Goal: Information Seeking & Learning: Get advice/opinions

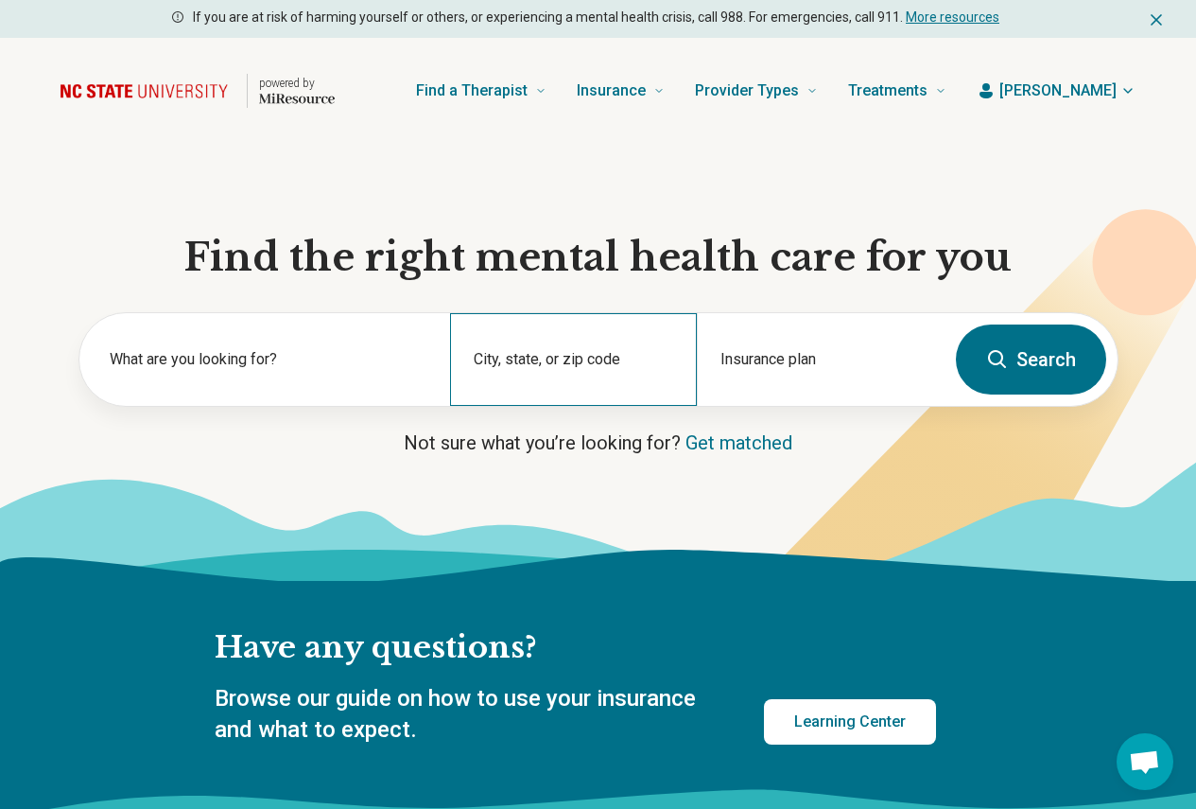
click at [512, 353] on div "City, state, or zip code" at bounding box center [573, 359] width 247 height 93
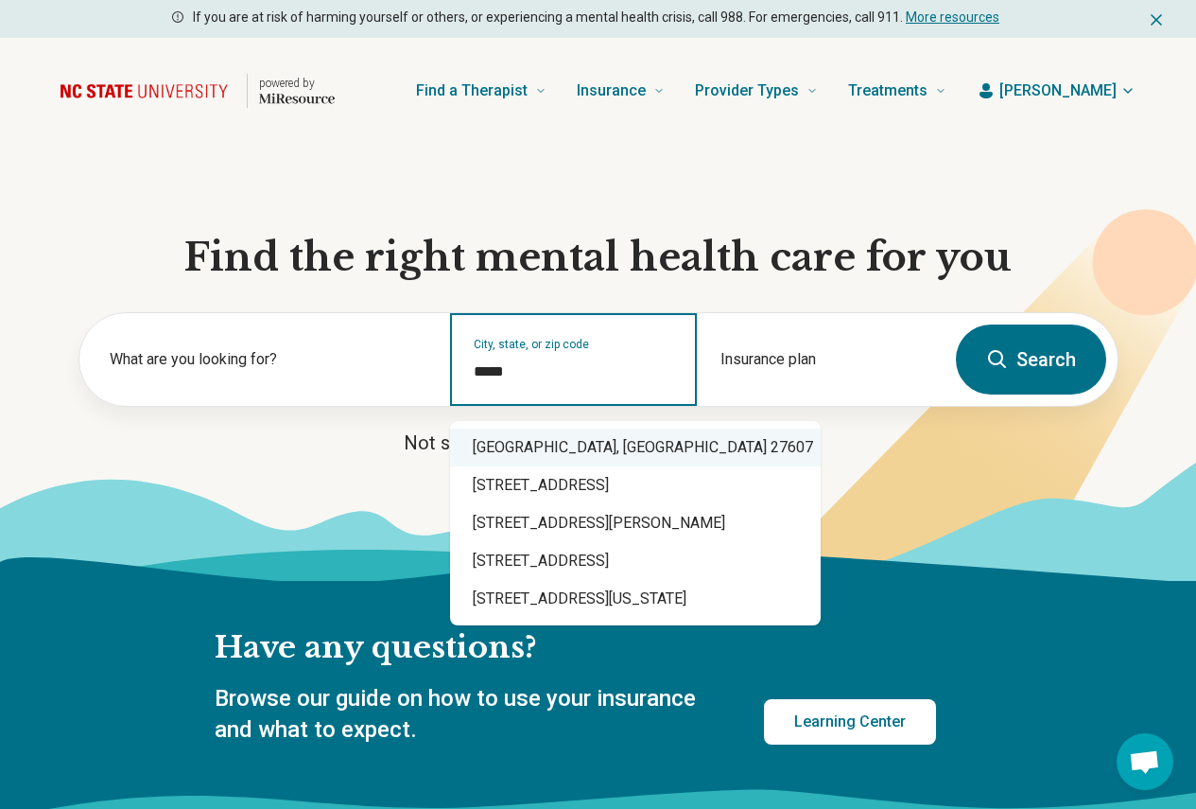
click at [567, 441] on div "Raleigh, NC 27607" at bounding box center [635, 447] width 371 height 38
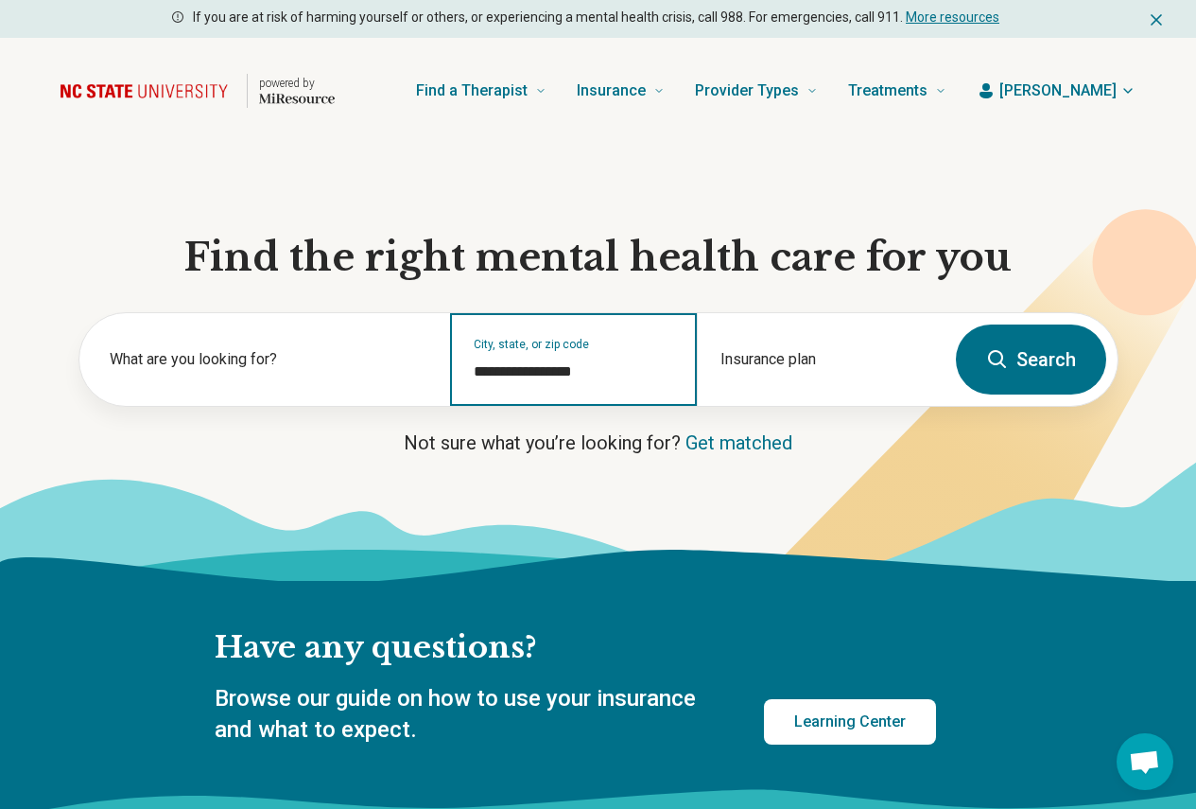
type input "**********"
click at [1041, 375] on button "Search" at bounding box center [1031, 359] width 150 height 70
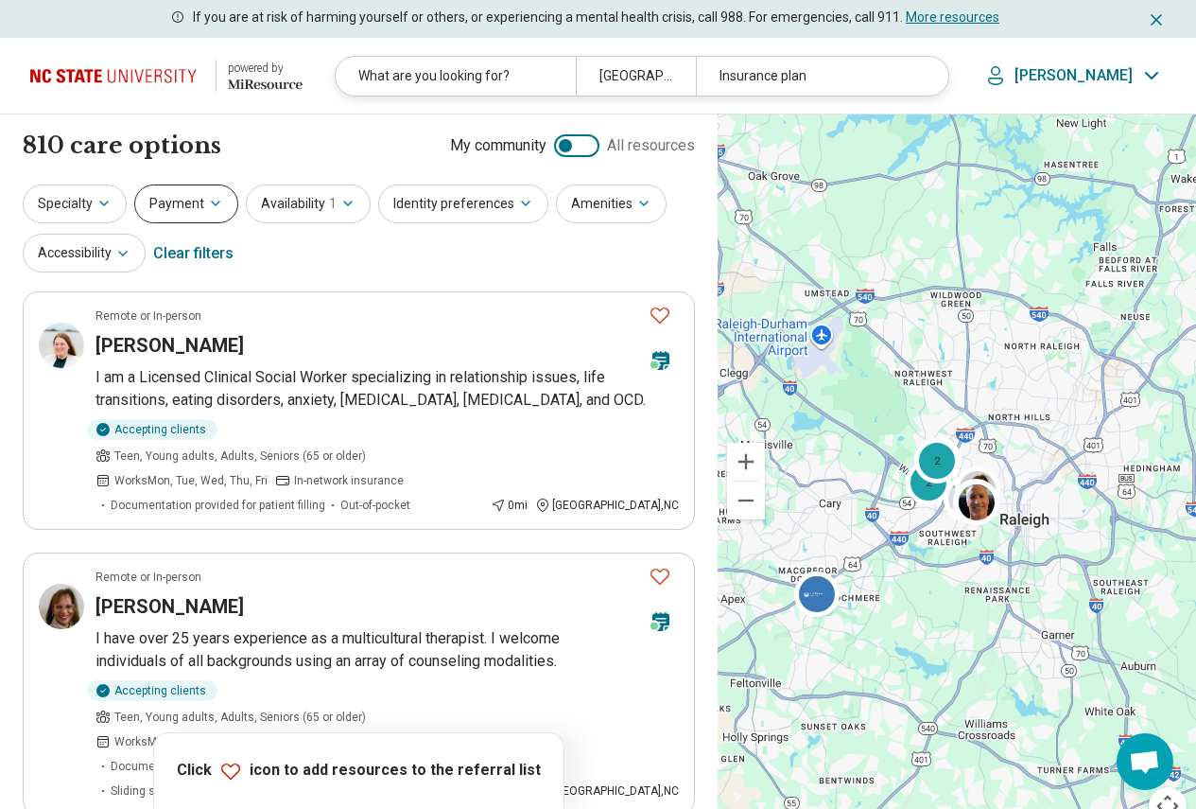
click at [147, 197] on button "Payment" at bounding box center [186, 203] width 104 height 39
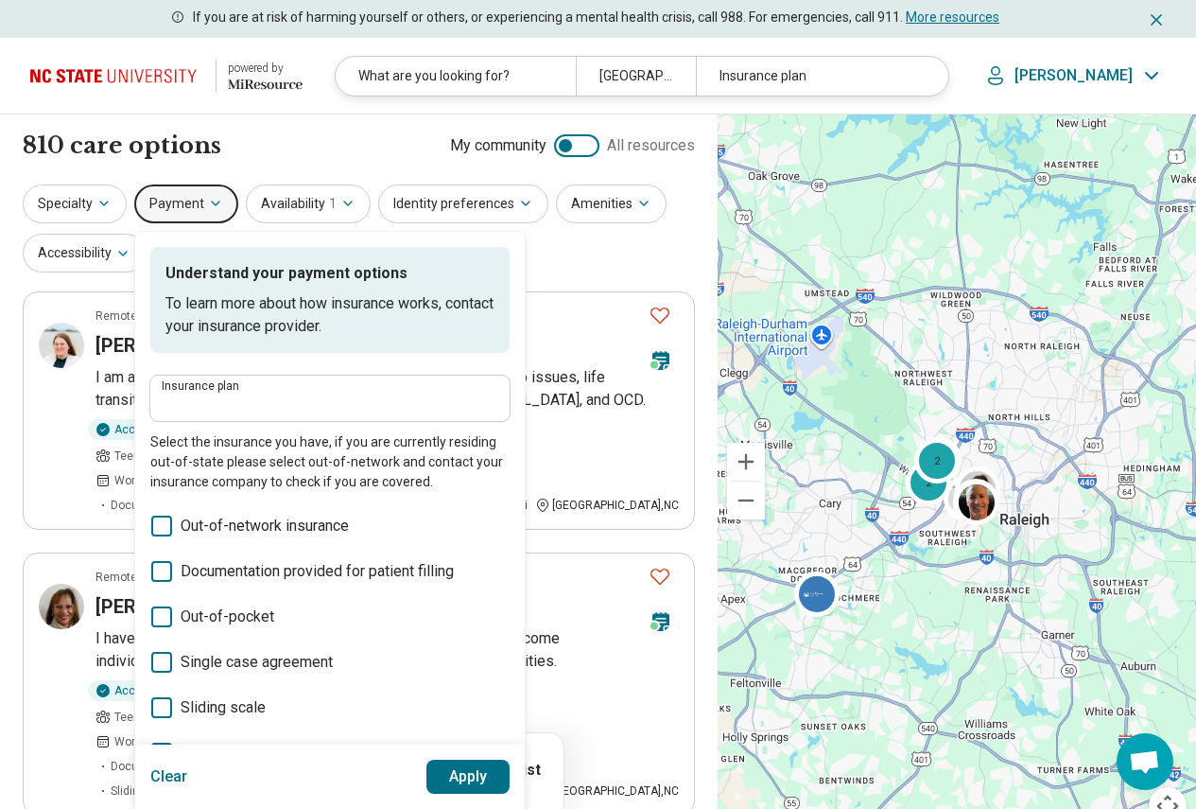
click at [294, 416] on div "Insurance plan" at bounding box center [329, 397] width 359 height 45
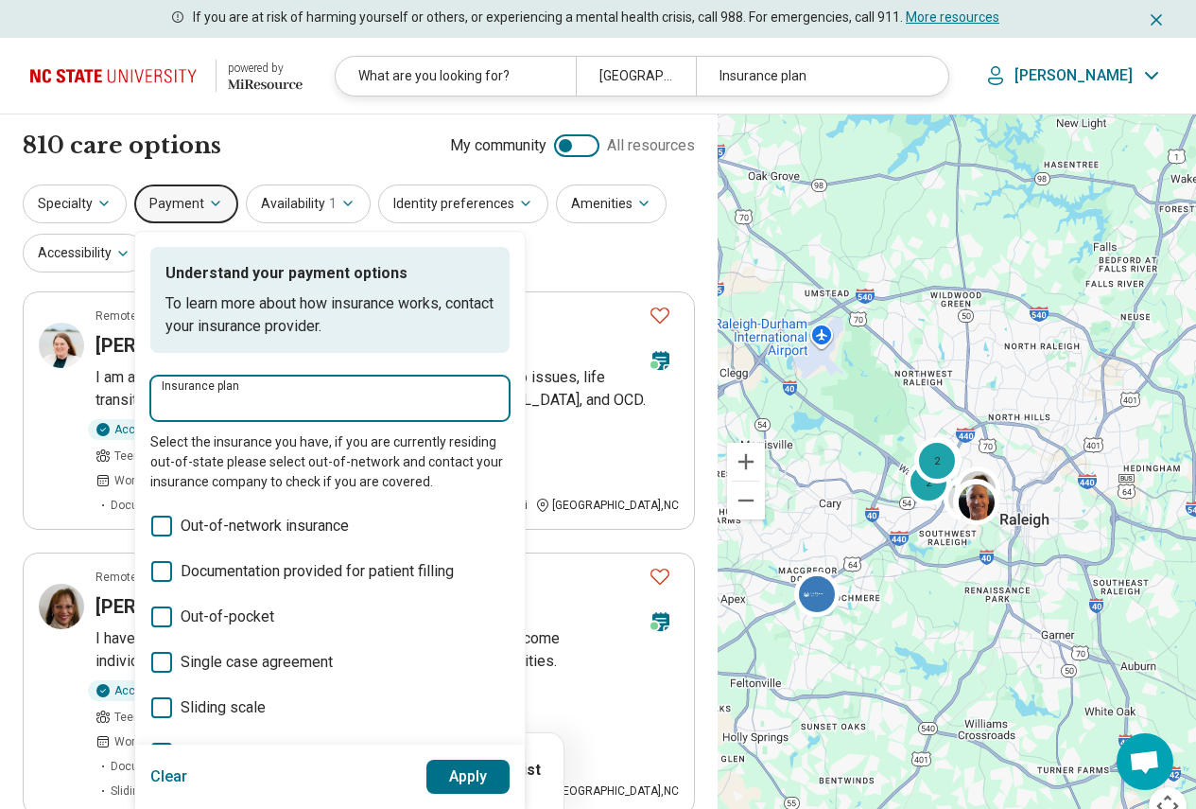
click at [306, 400] on input "Insurance plan" at bounding box center [330, 404] width 337 height 23
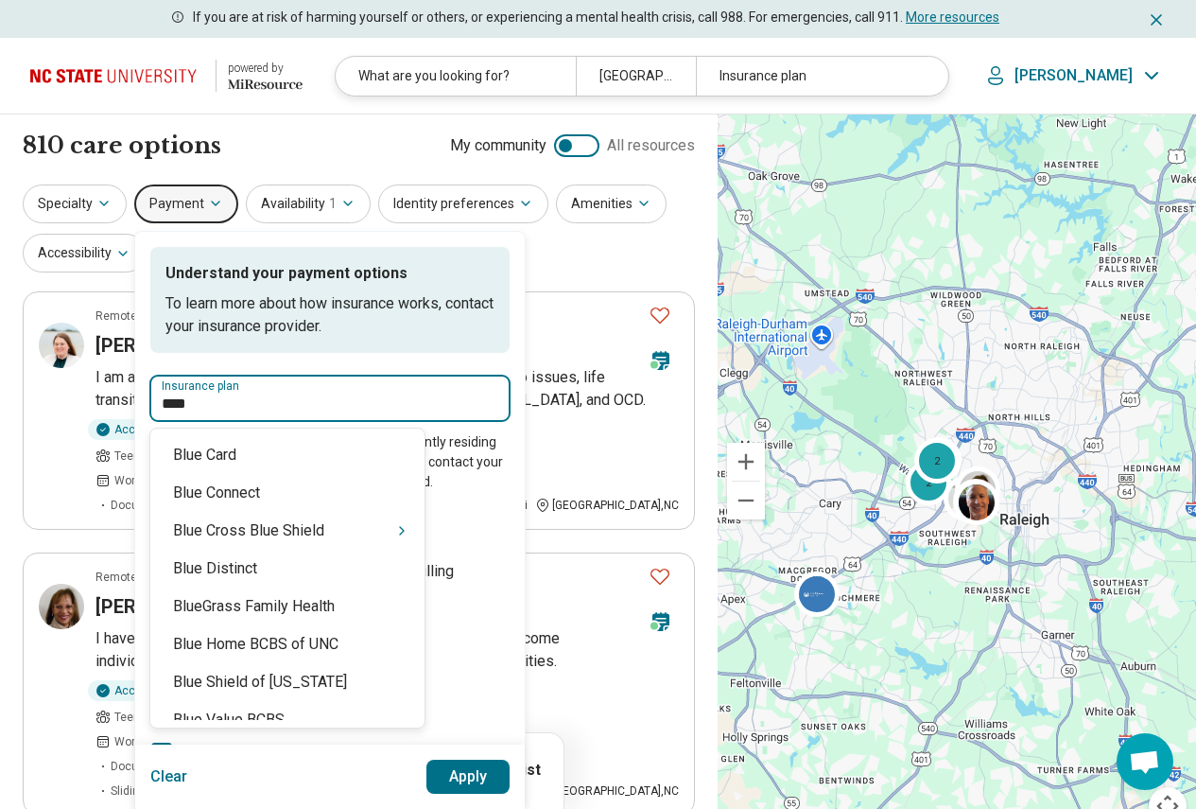
type input "****"
click at [292, 529] on div "Blue Cross Blue Shield" at bounding box center [287, 531] width 274 height 38
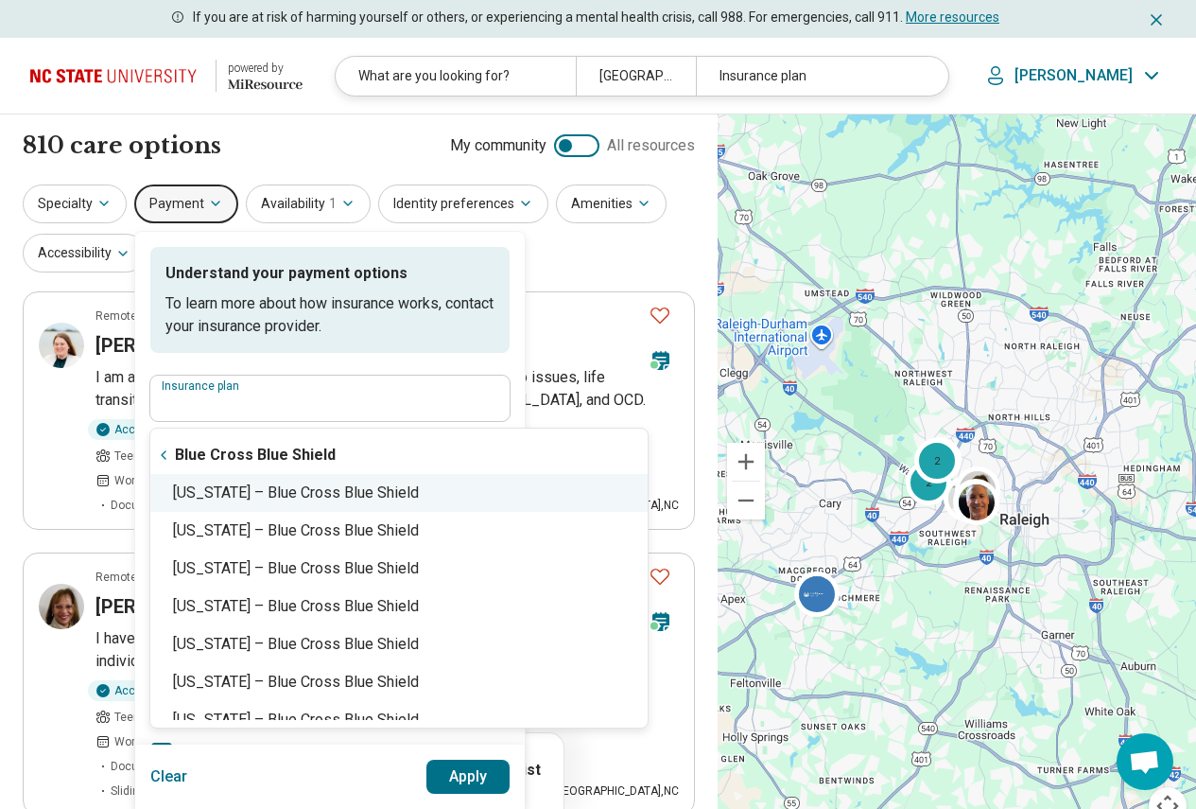
click at [309, 506] on div "North Carolina – Blue Cross Blue Shield" at bounding box center [399, 493] width 498 height 38
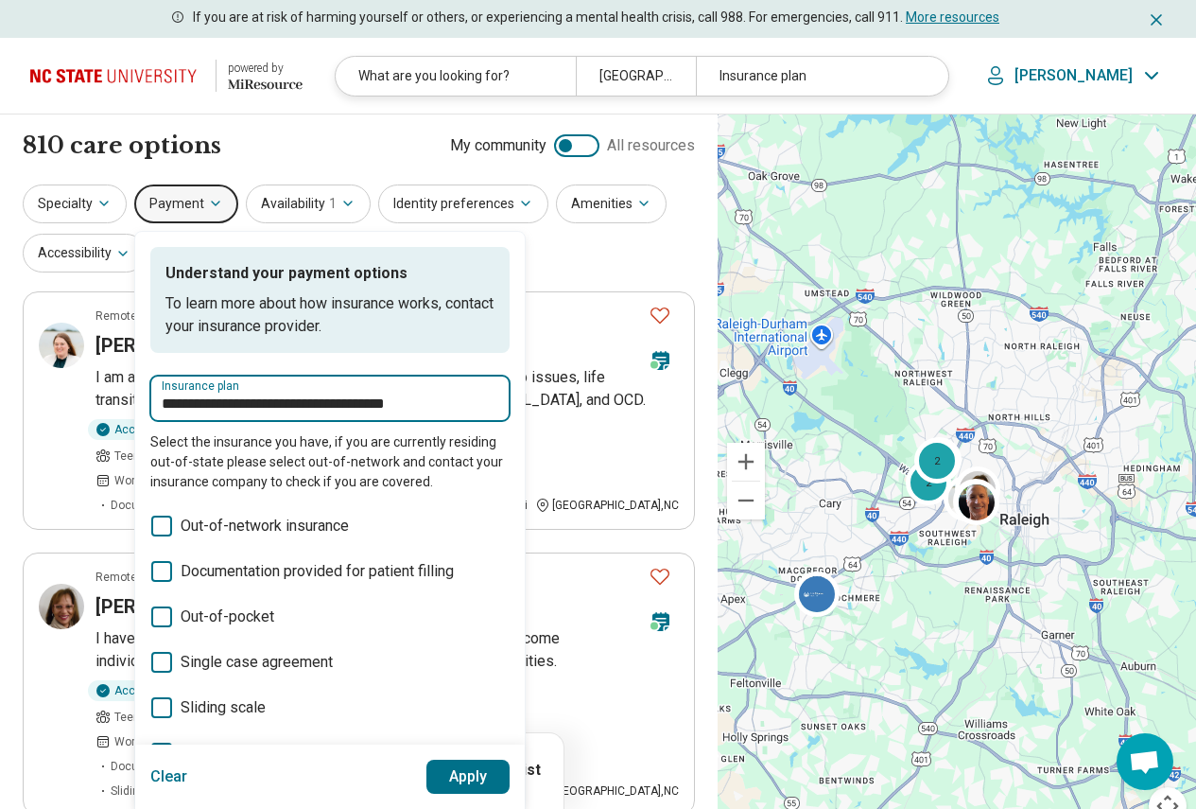
type input "**********"
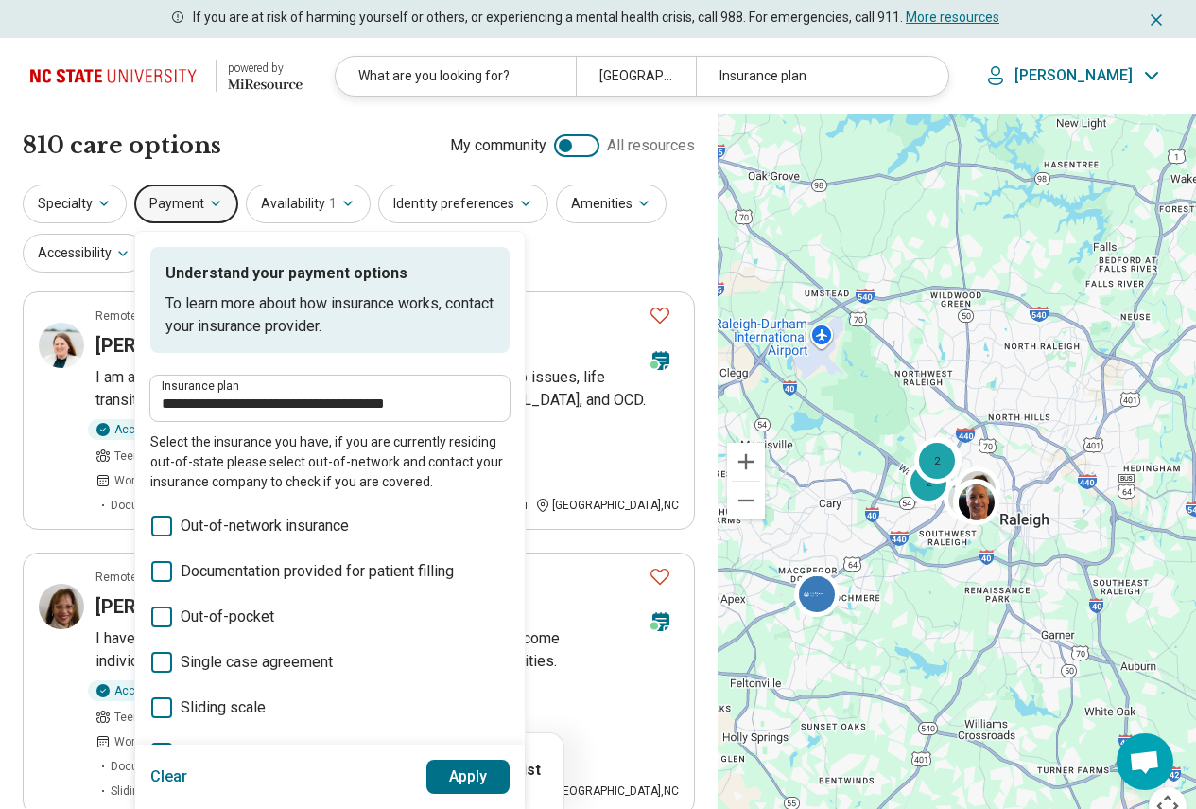
click at [445, 766] on button "Apply" at bounding box center [469, 777] width 84 height 34
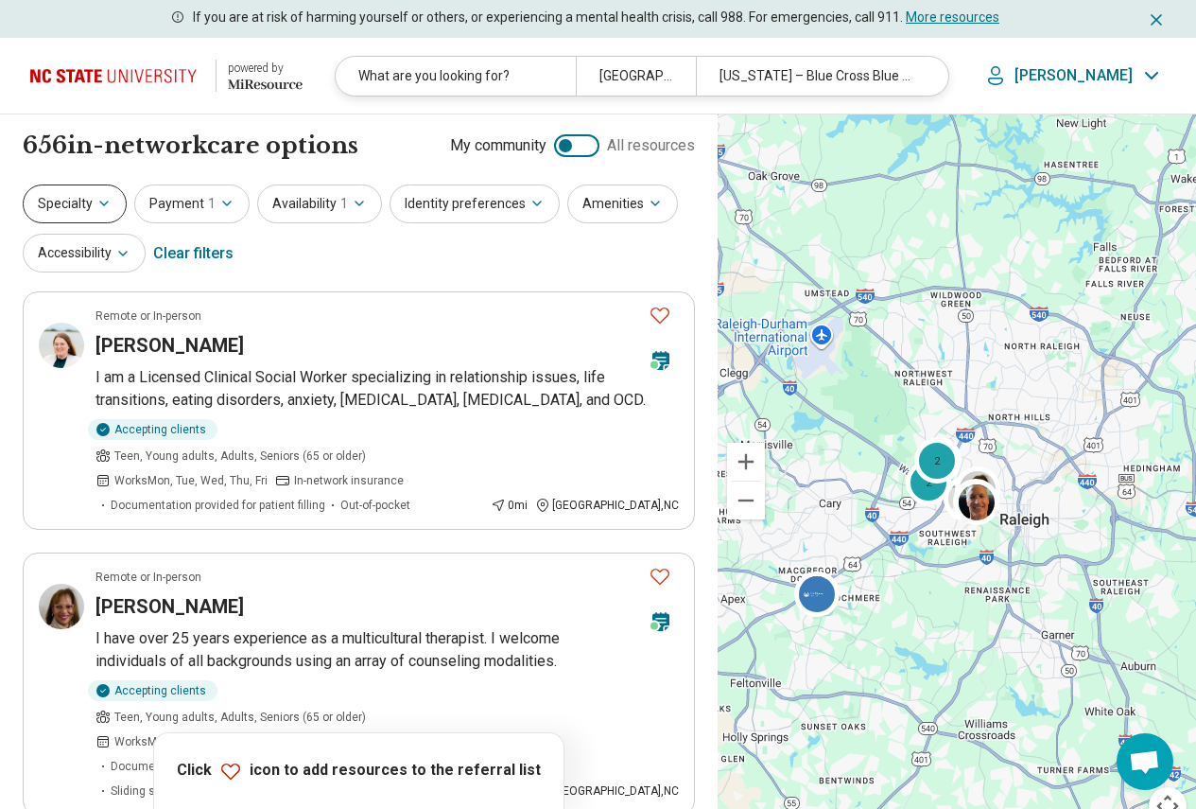
click at [100, 202] on icon "button" at bounding box center [104, 203] width 8 height 4
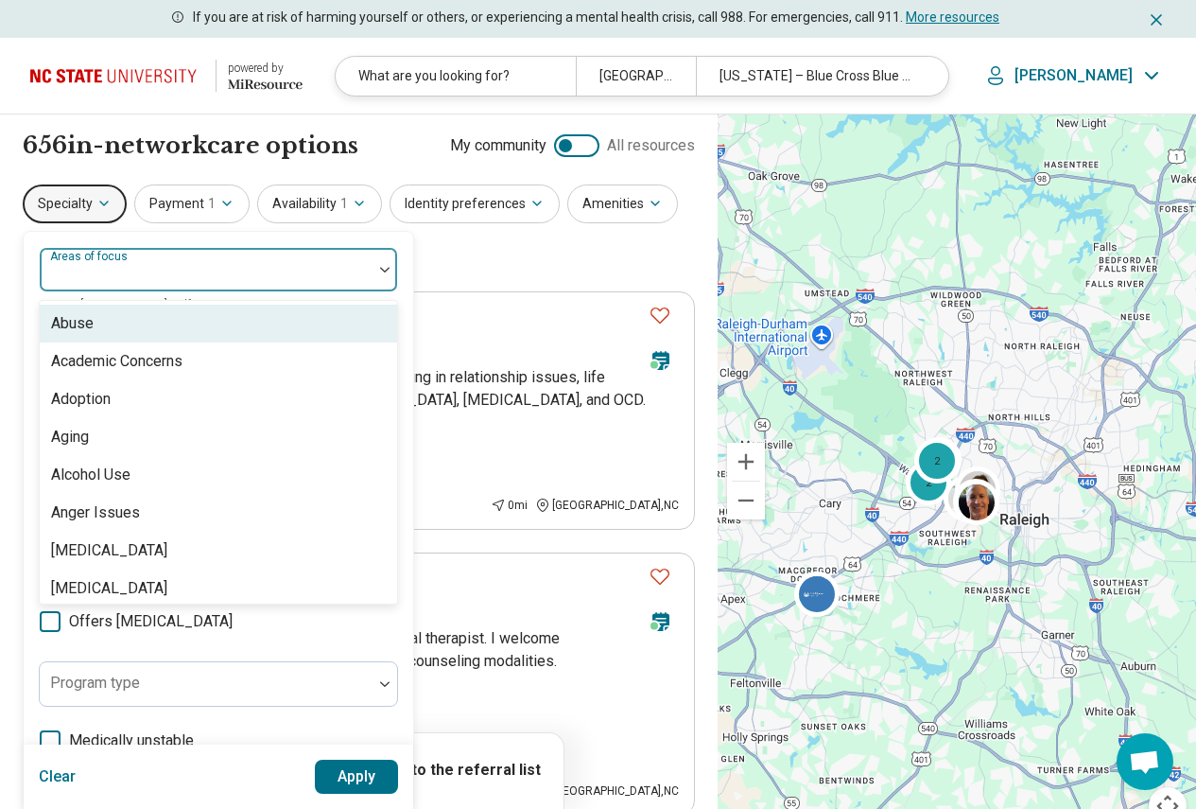
click at [203, 273] on div at bounding box center [206, 277] width 318 height 26
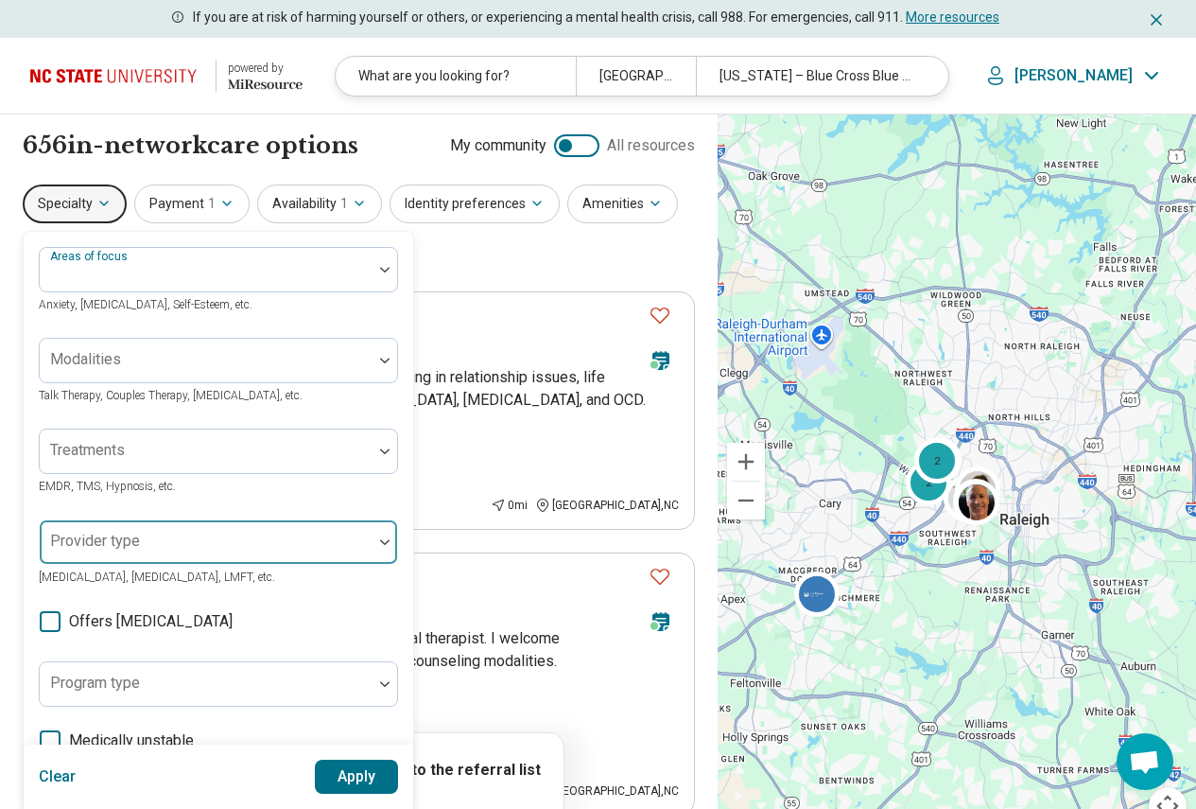
click at [183, 552] on div "Areas of focus Anxiety, Depression, Self-Esteem, etc. Modalities Talk Therapy, …" at bounding box center [218, 598] width 359 height 702
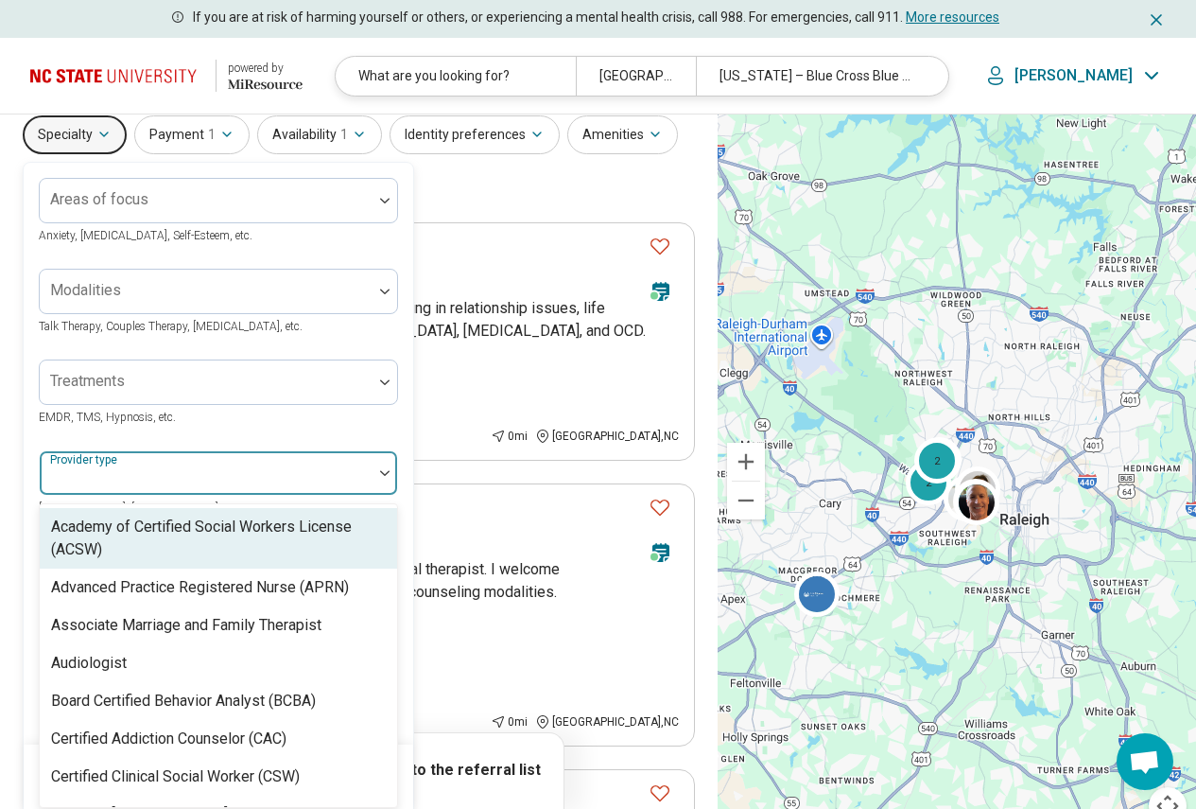
scroll to position [76, 0]
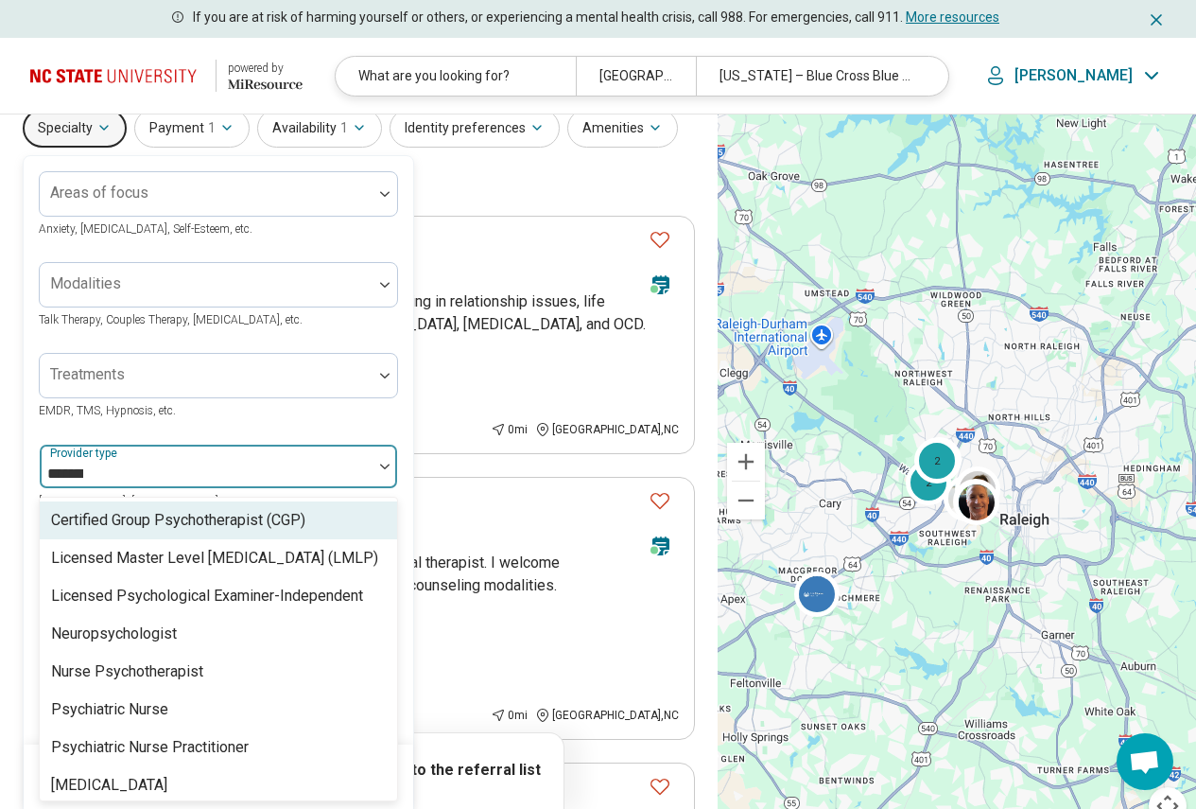
type input "********"
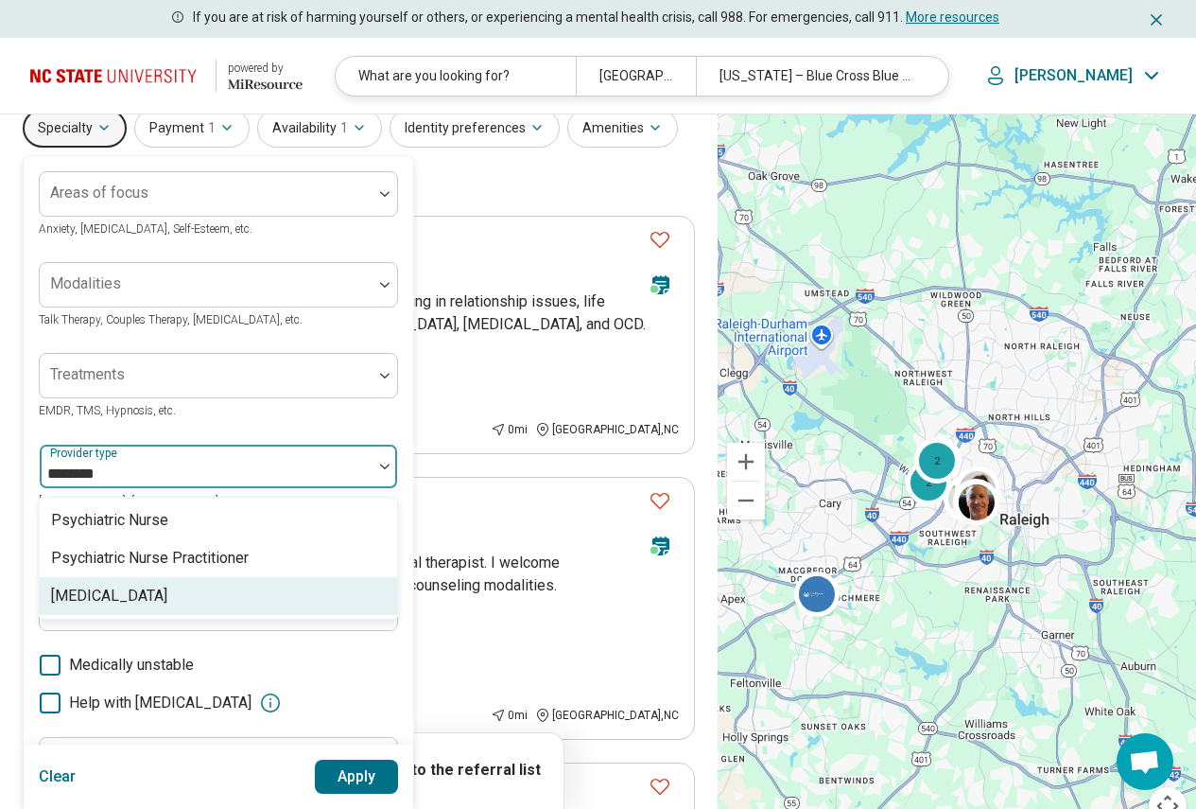
click at [167, 599] on div "[MEDICAL_DATA]" at bounding box center [219, 596] width 358 height 38
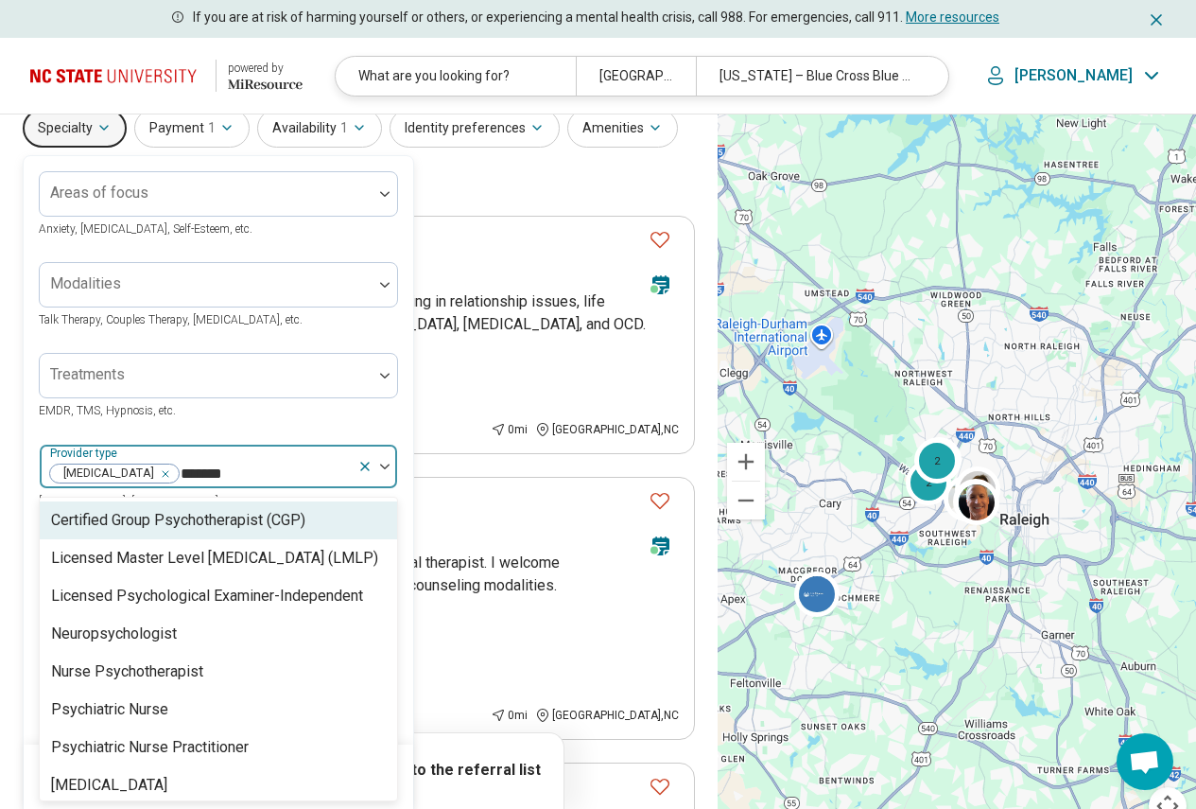
type input "********"
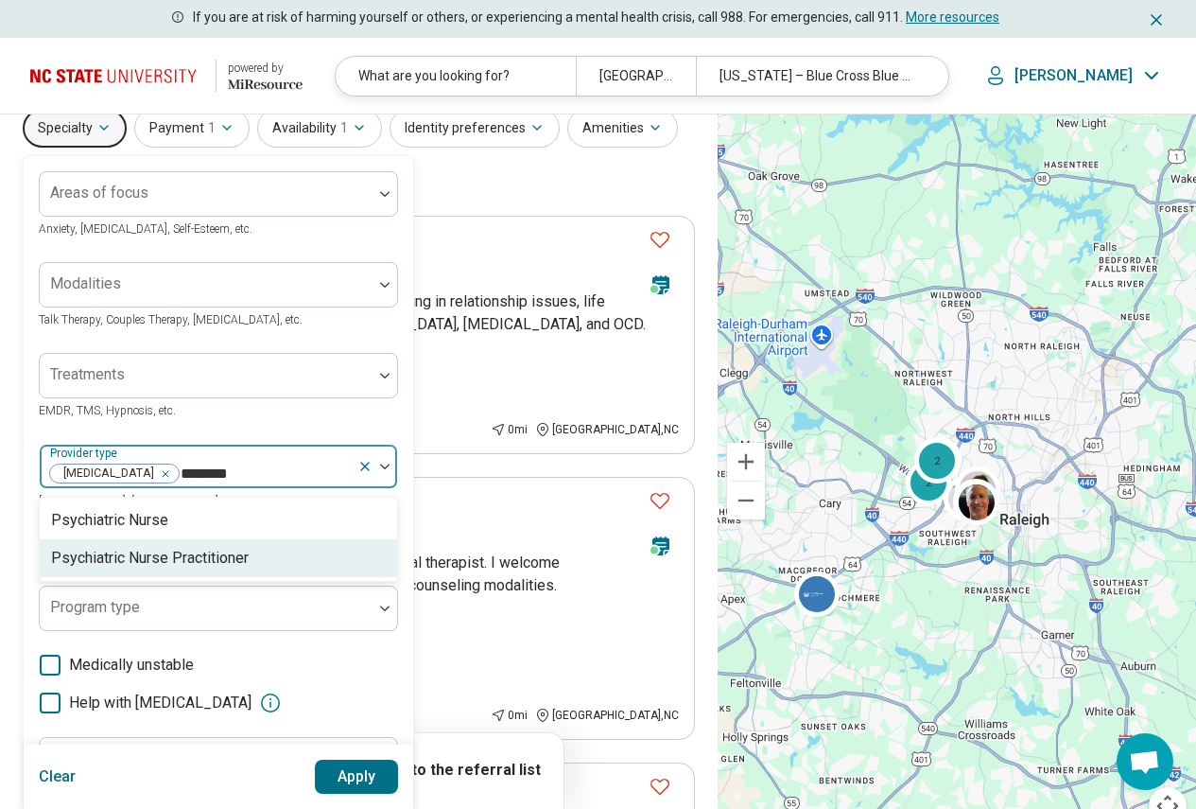
click at [172, 569] on div "Psychiatric Nurse Practitioner" at bounding box center [219, 558] width 358 height 38
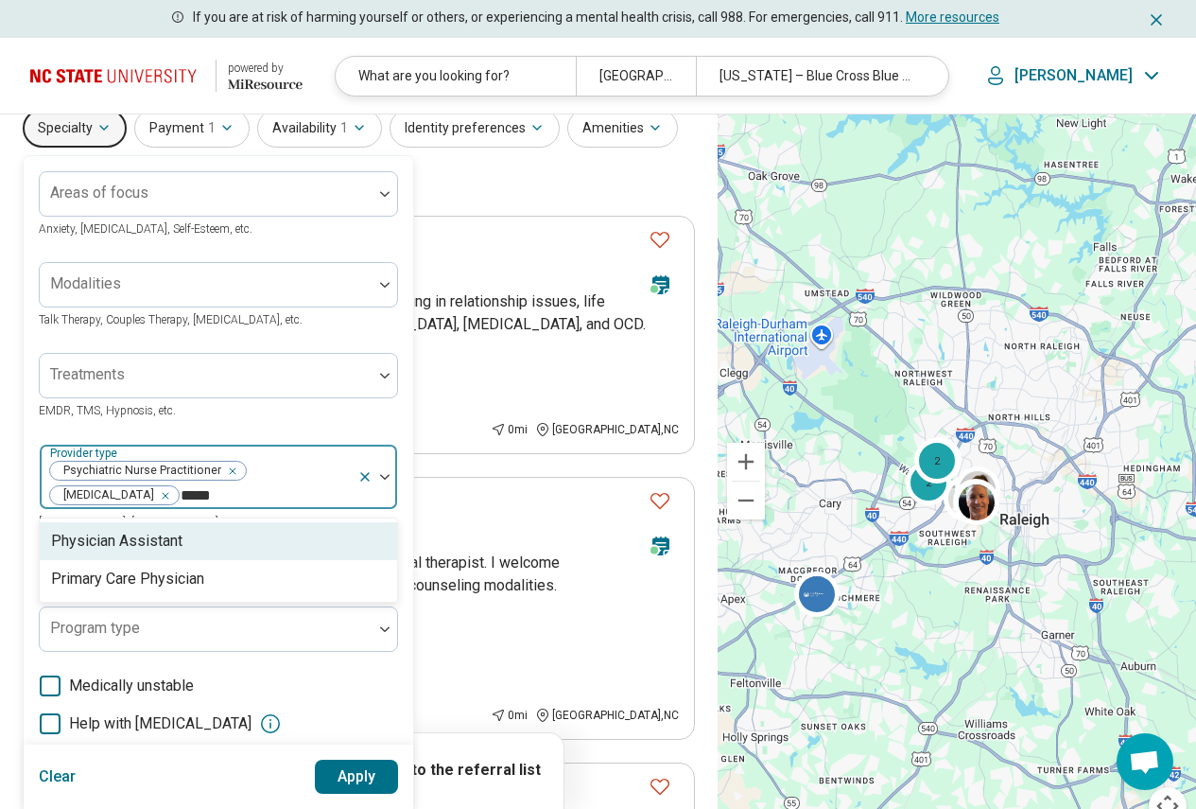
type input "******"
click at [172, 556] on div "Physician Assistant" at bounding box center [219, 541] width 358 height 38
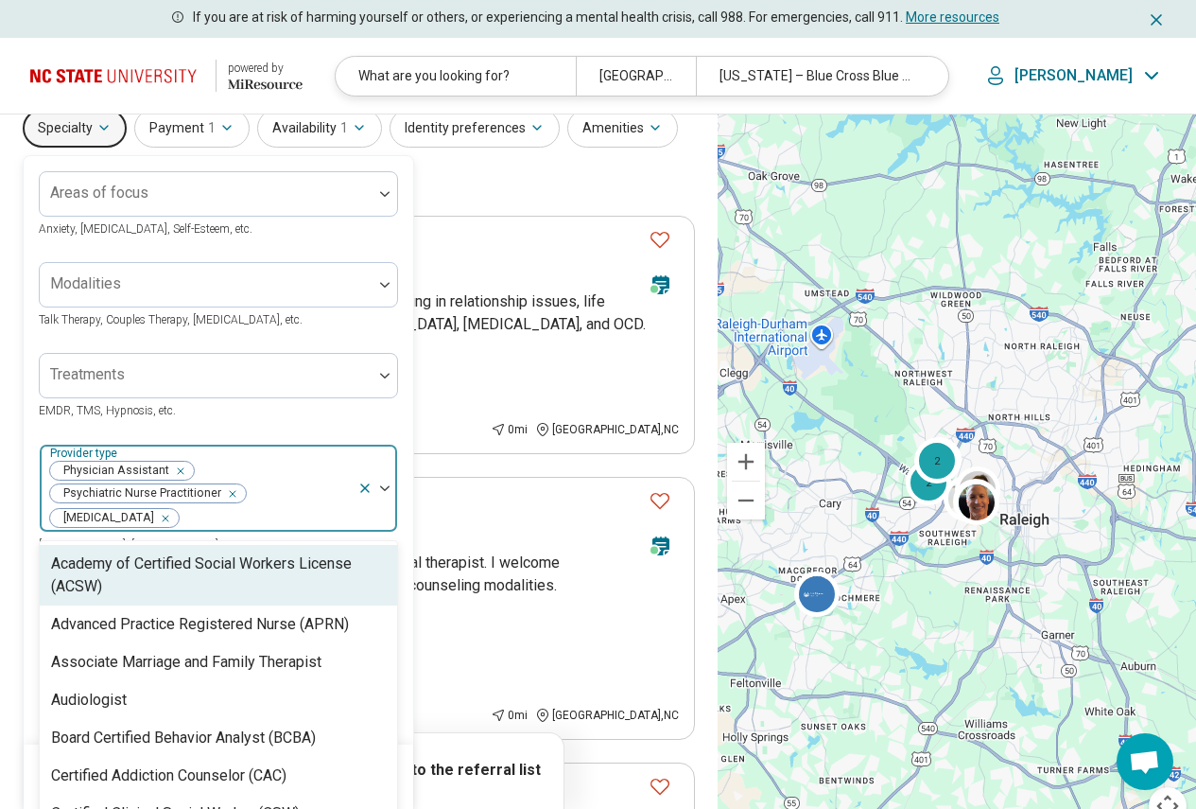
click at [385, 491] on div at bounding box center [378, 488] width 40 height 87
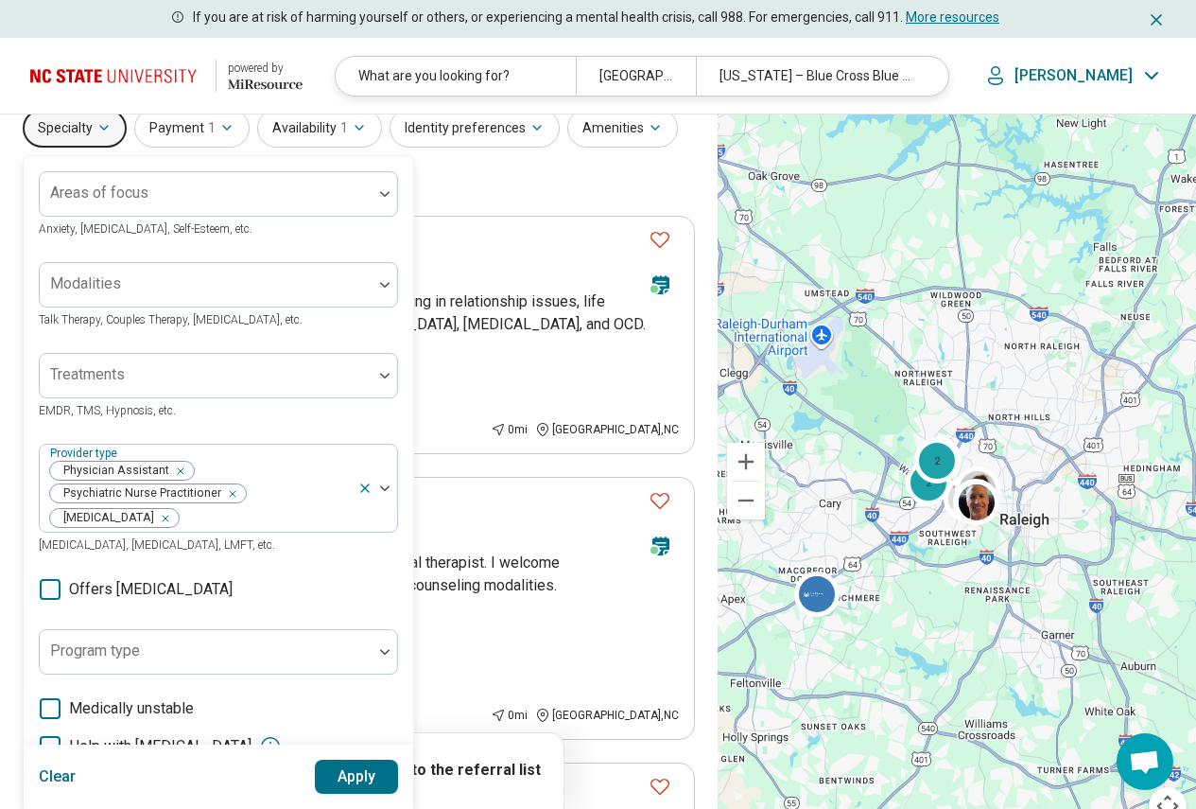
click at [358, 787] on button "Apply" at bounding box center [357, 777] width 84 height 34
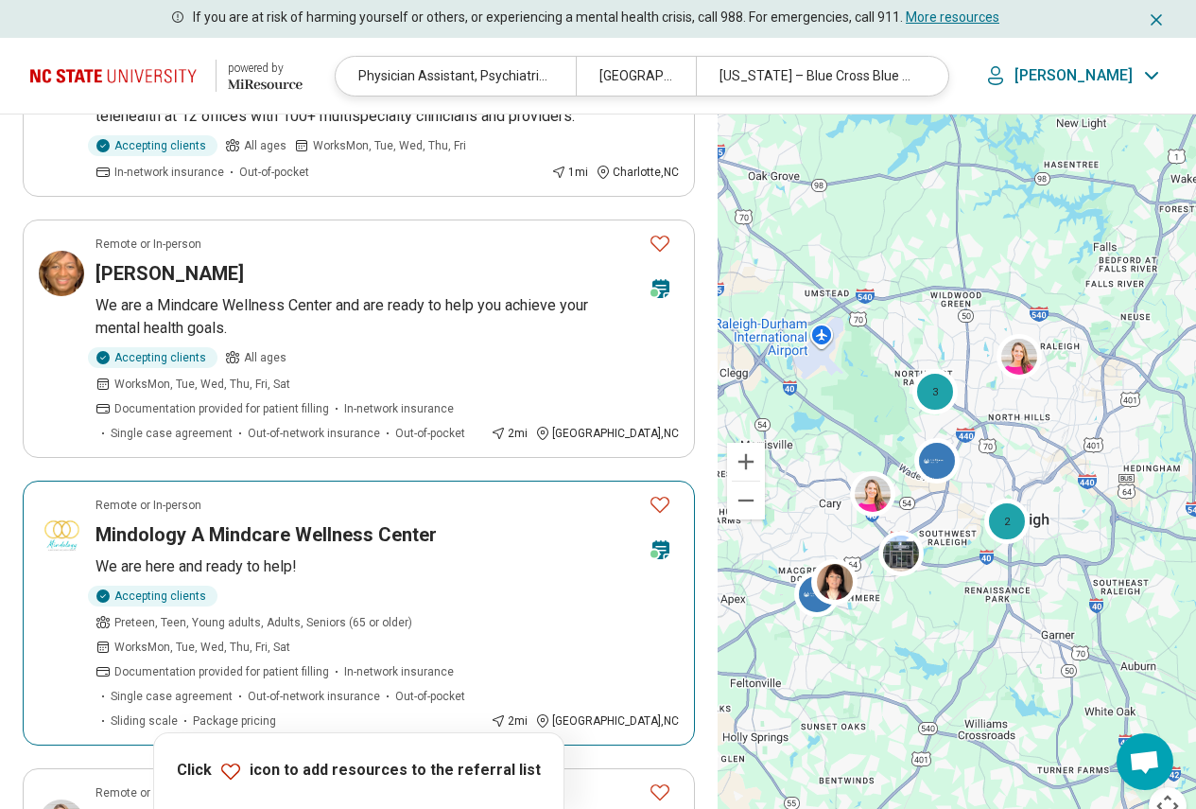
scroll to position [378, 0]
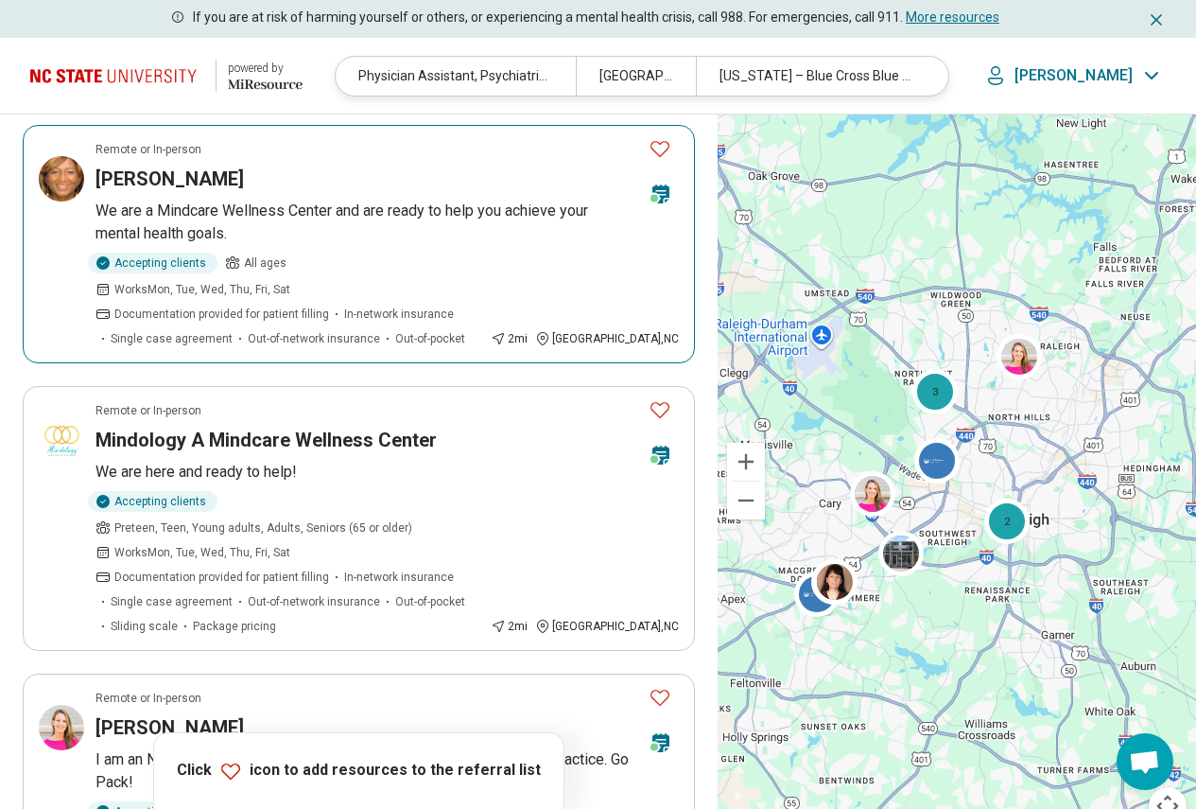
click at [445, 249] on article "Remote or In-person Dorine Martin We are a Mindcare Wellness Center and are rea…" at bounding box center [359, 244] width 672 height 238
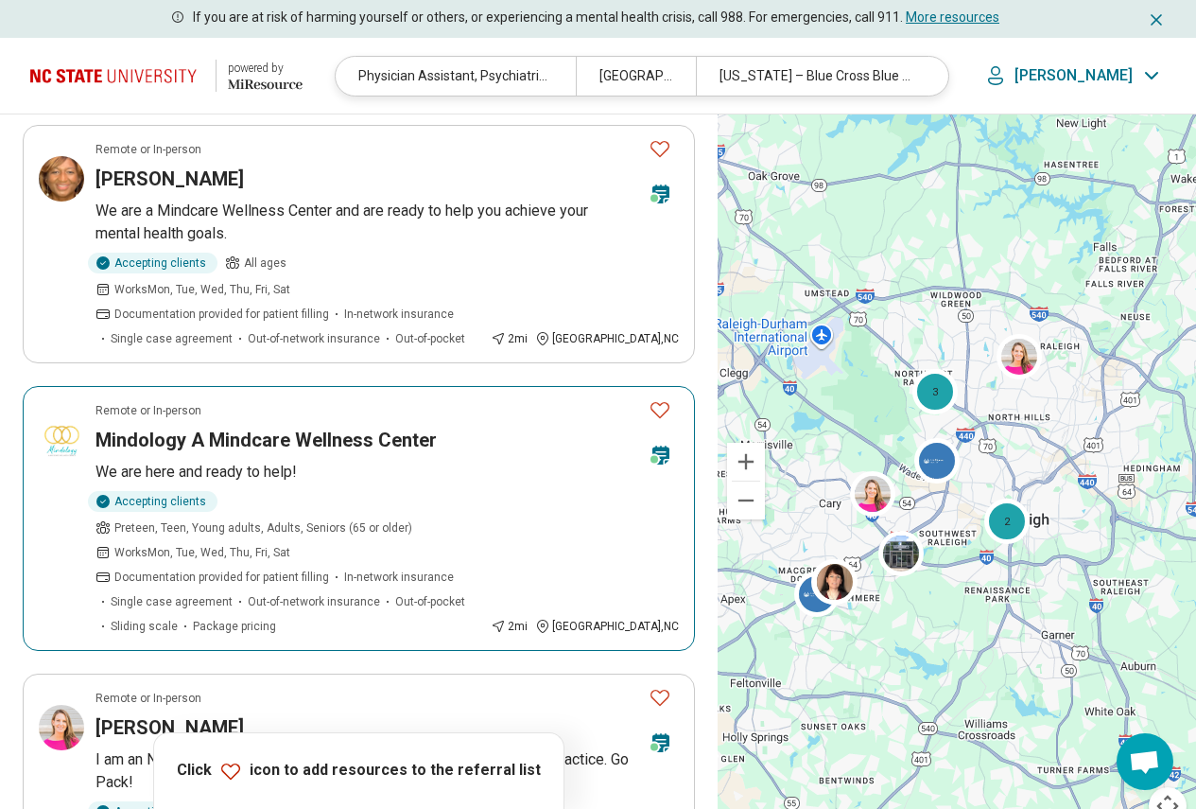
click at [272, 427] on h3 "Mindology A Mindcare Wellness Center" at bounding box center [266, 440] width 341 height 26
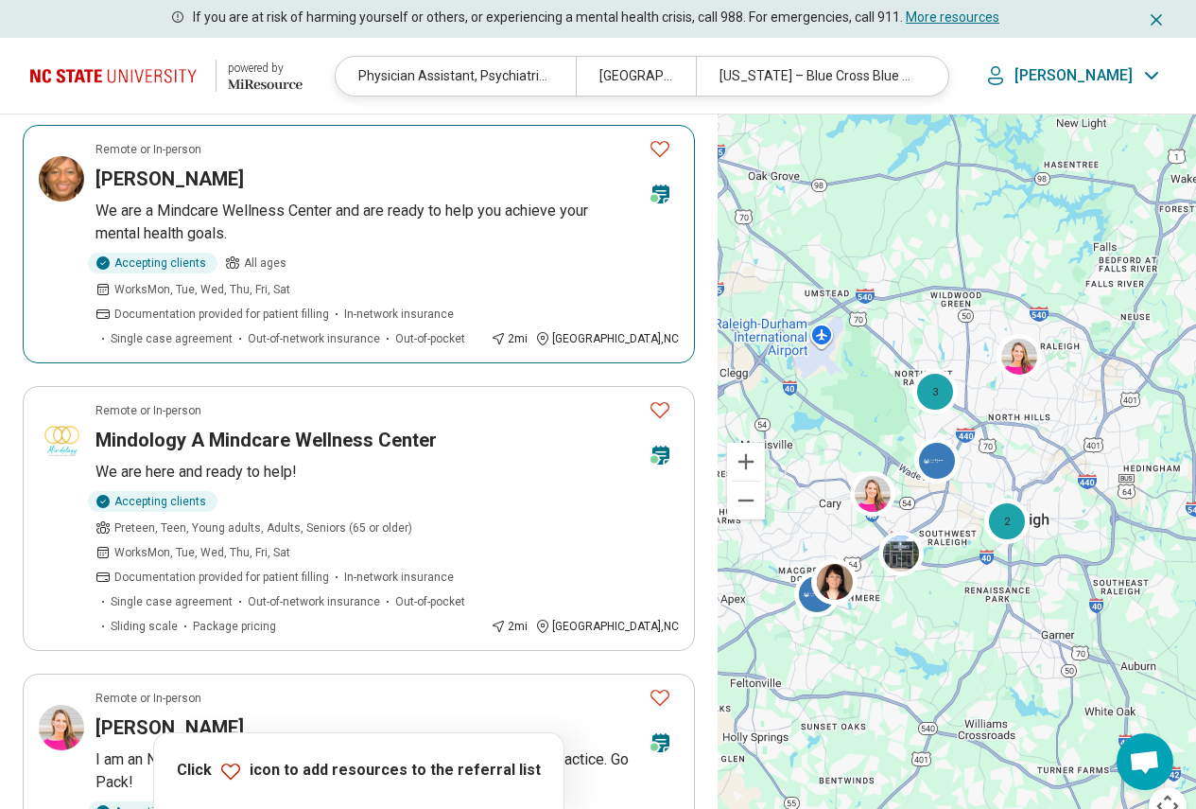
click at [654, 155] on icon "Favorite" at bounding box center [660, 148] width 23 height 23
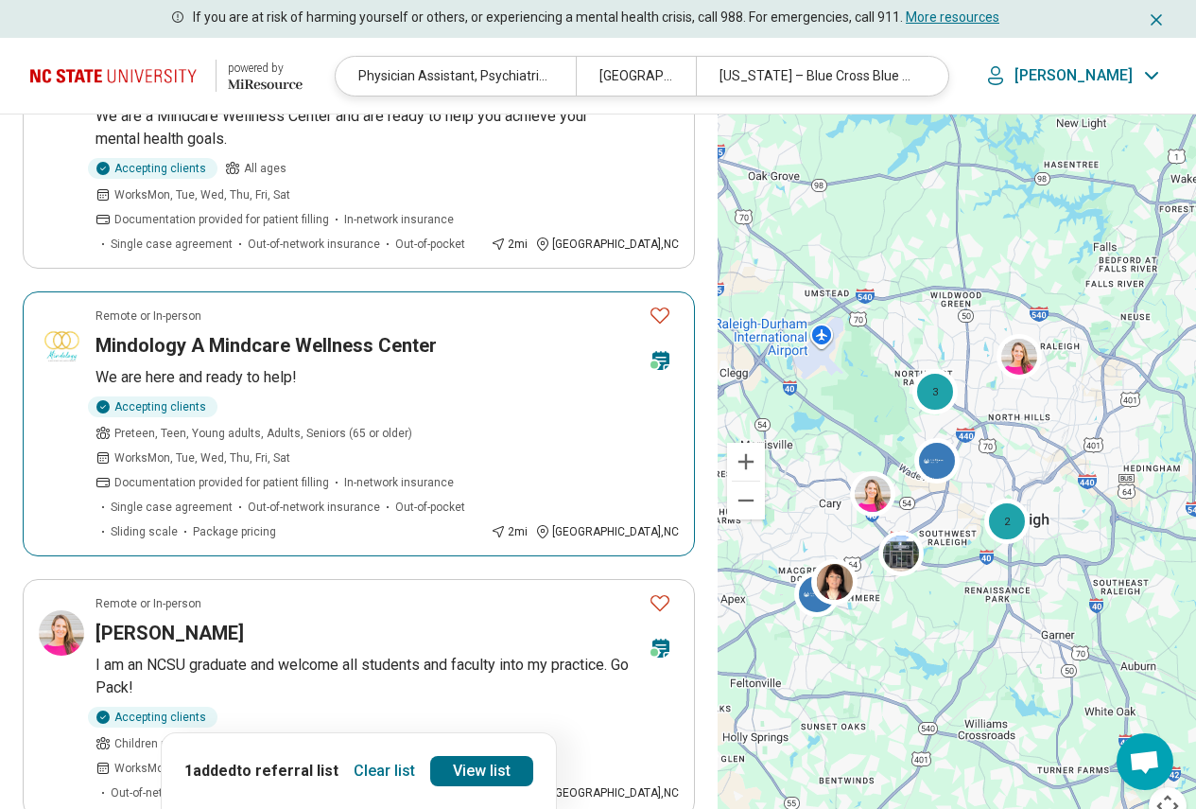
scroll to position [851, 0]
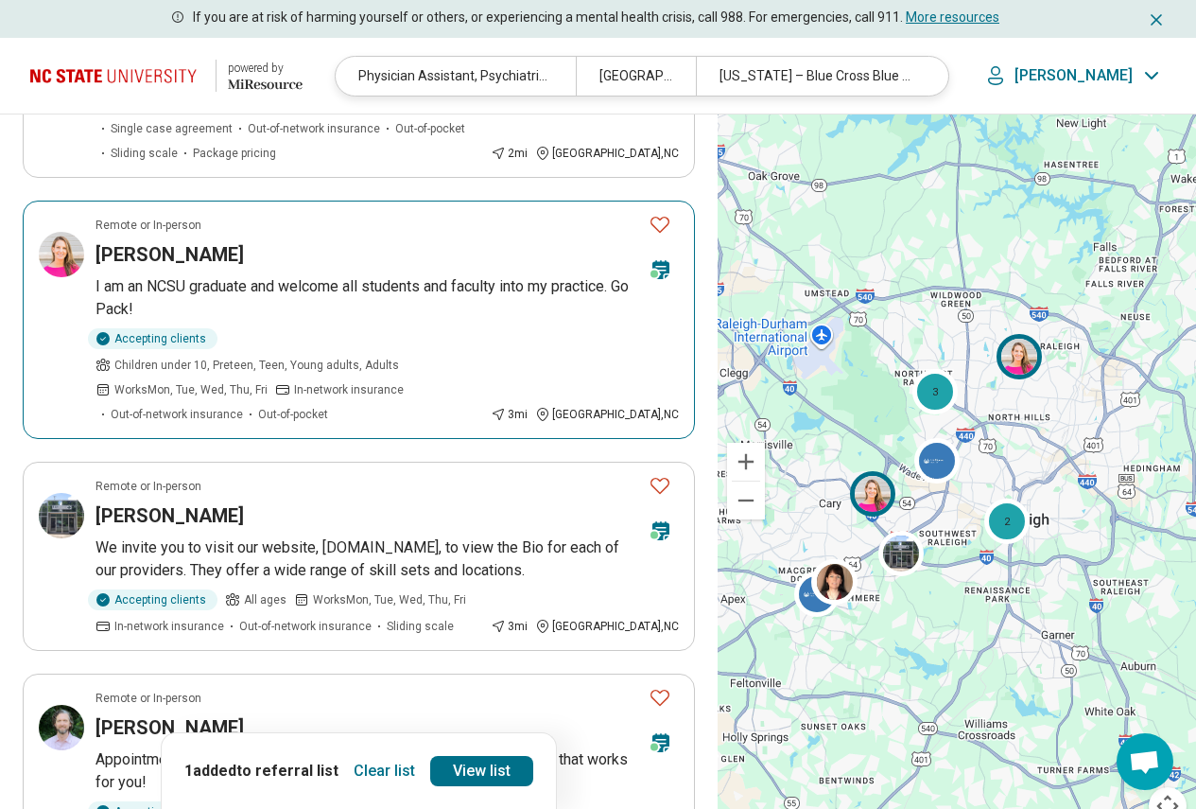
click at [484, 275] on p "I am an NCSU graduate and welcome all students and faculty into my practice. Go…" at bounding box center [388, 297] width 584 height 45
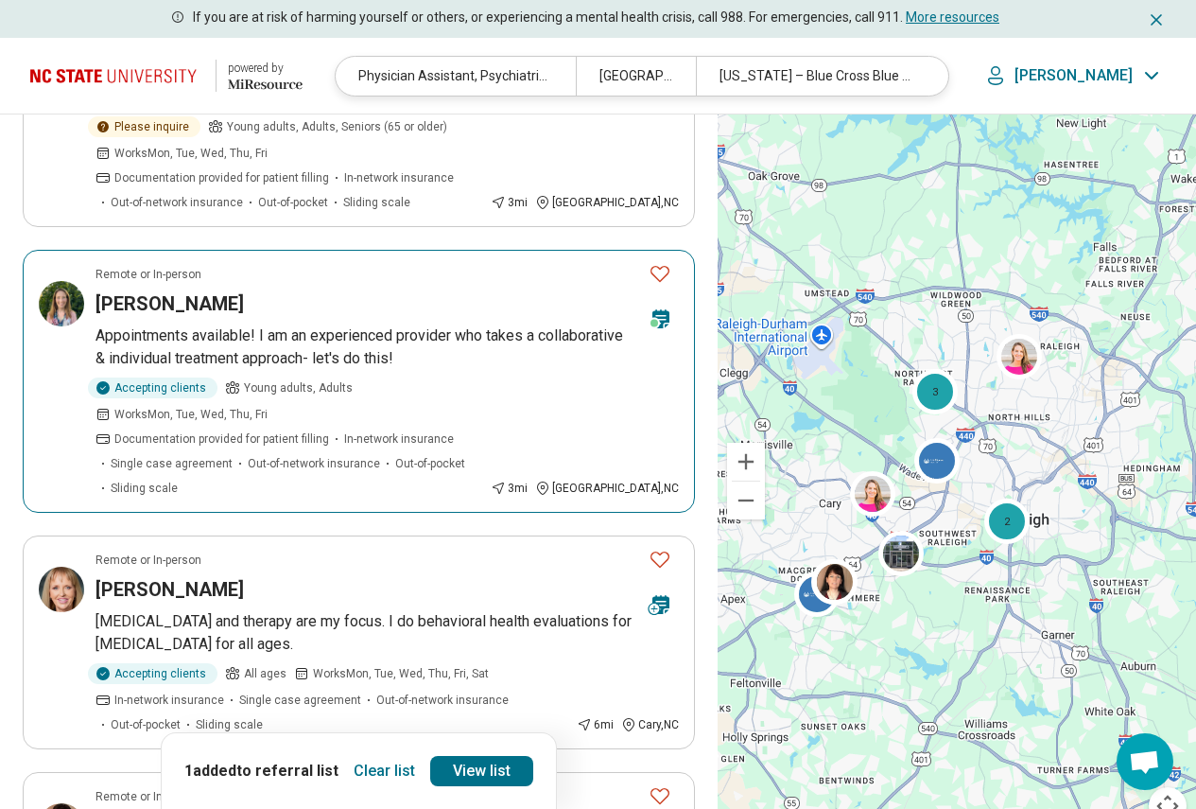
scroll to position [1892, 0]
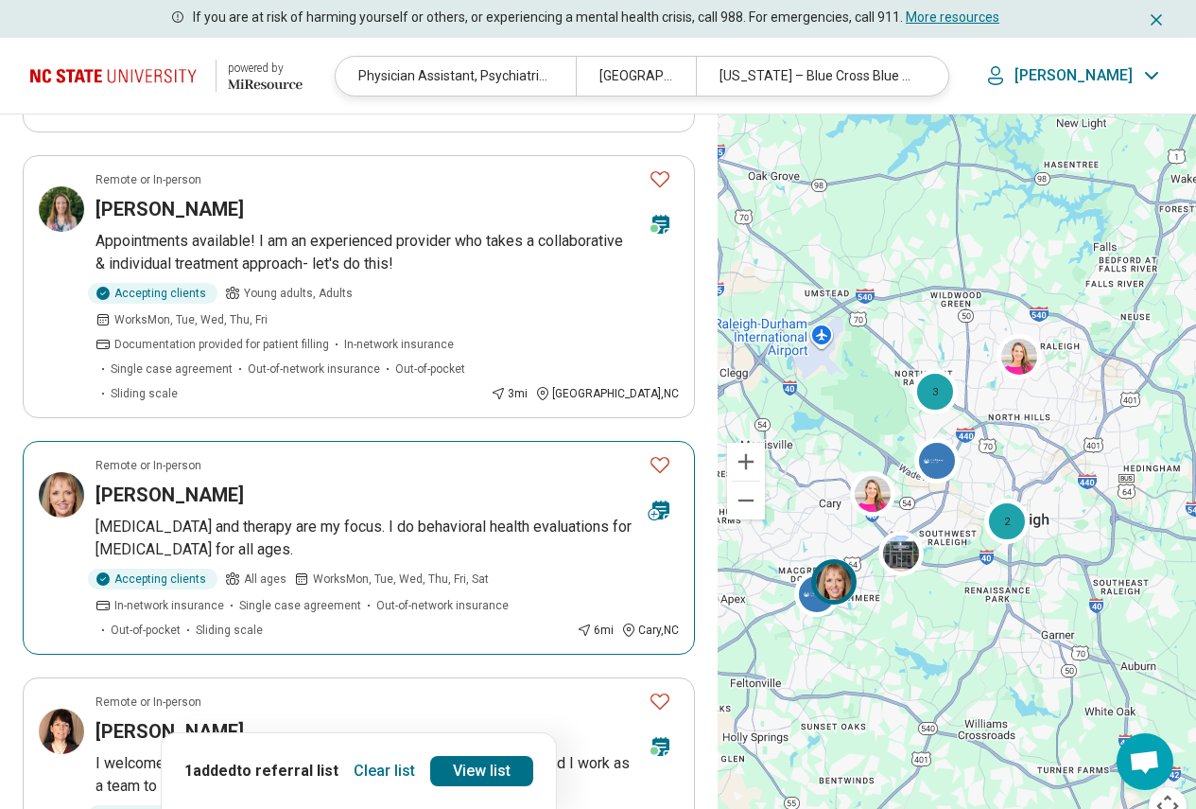
click at [245, 515] on p "Medication management and therapy are my focus. I do behavioral health evaluati…" at bounding box center [388, 537] width 584 height 45
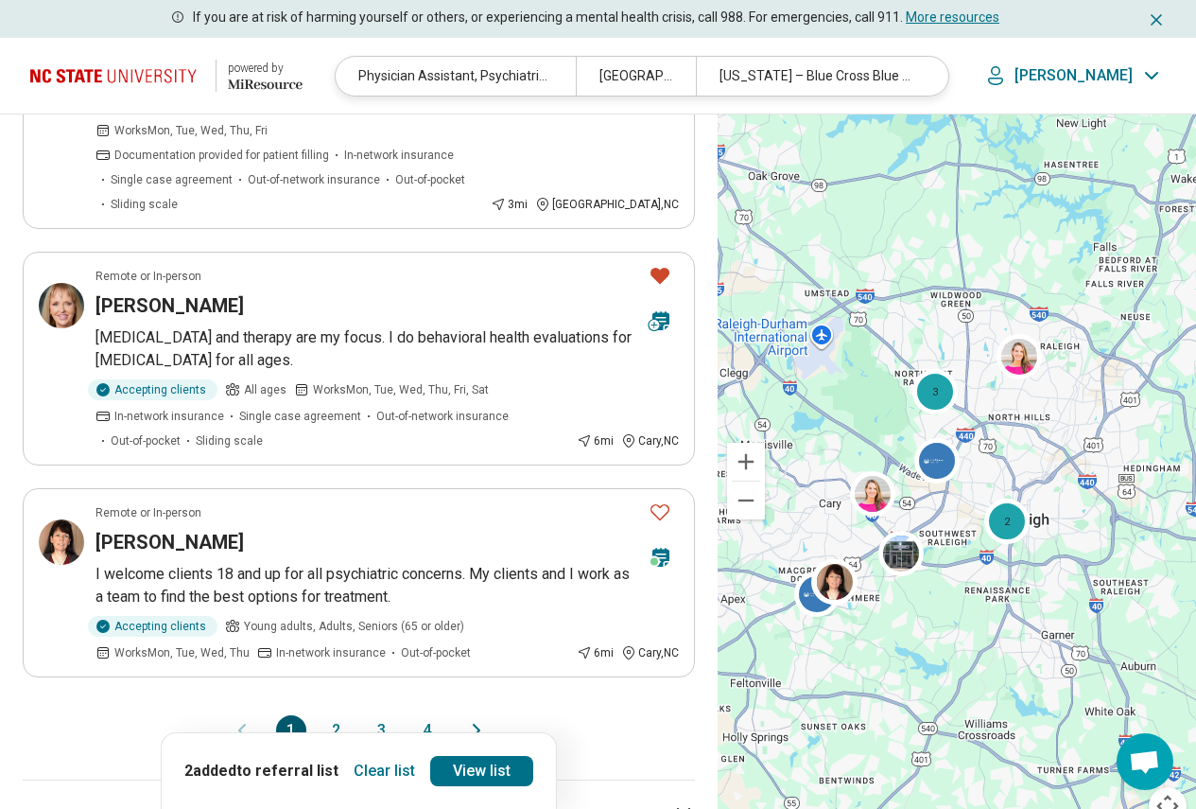
click at [336, 715] on button "2" at bounding box center [337, 730] width 30 height 30
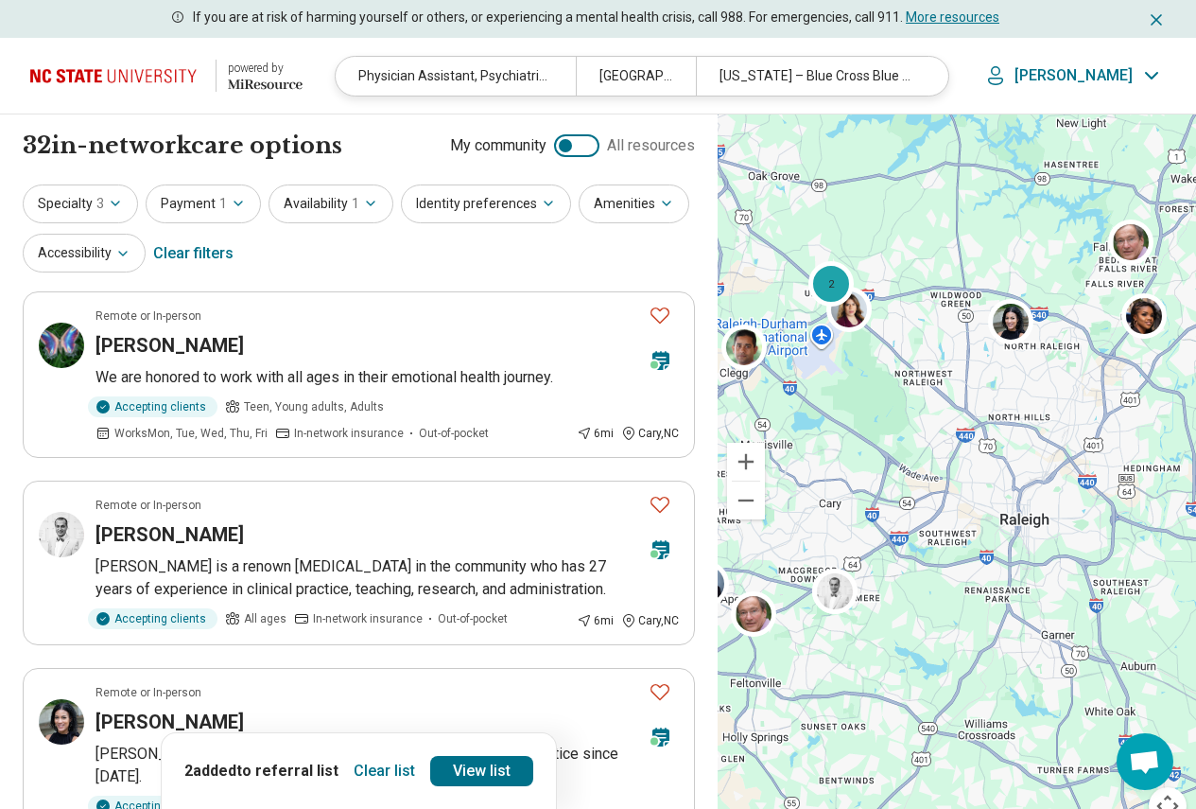
scroll to position [189, 0]
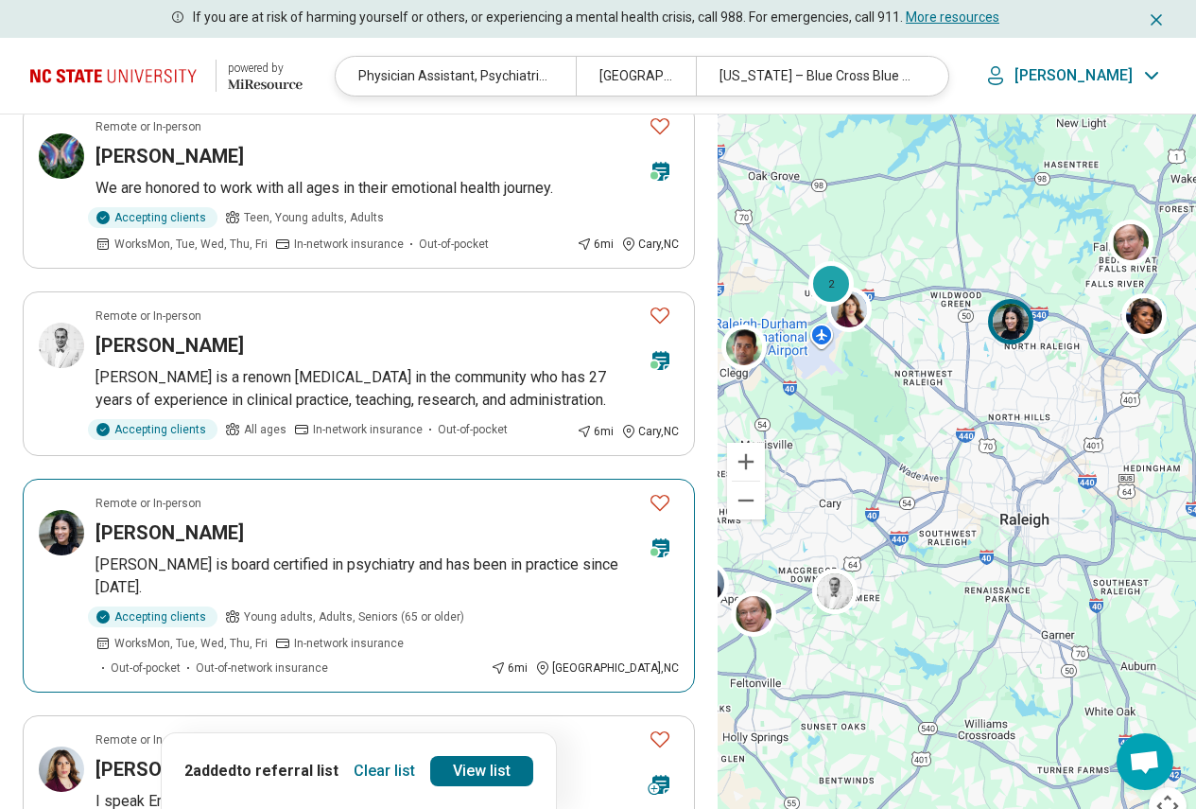
click at [663, 504] on icon "Favorite" at bounding box center [660, 502] width 23 height 23
click at [323, 576] on article "Remote or In-person JacQuetta Foushee Dr. Foushee is board certified in psychia…" at bounding box center [359, 586] width 672 height 214
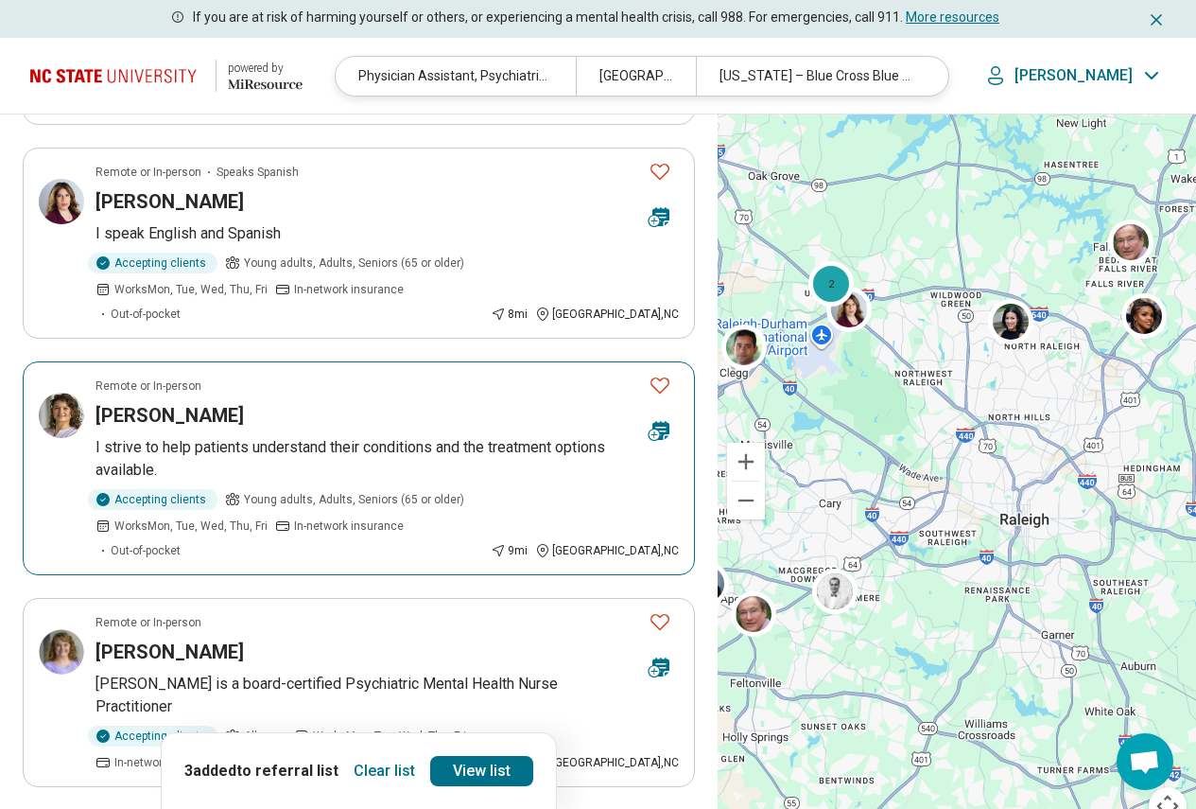
scroll to position [946, 0]
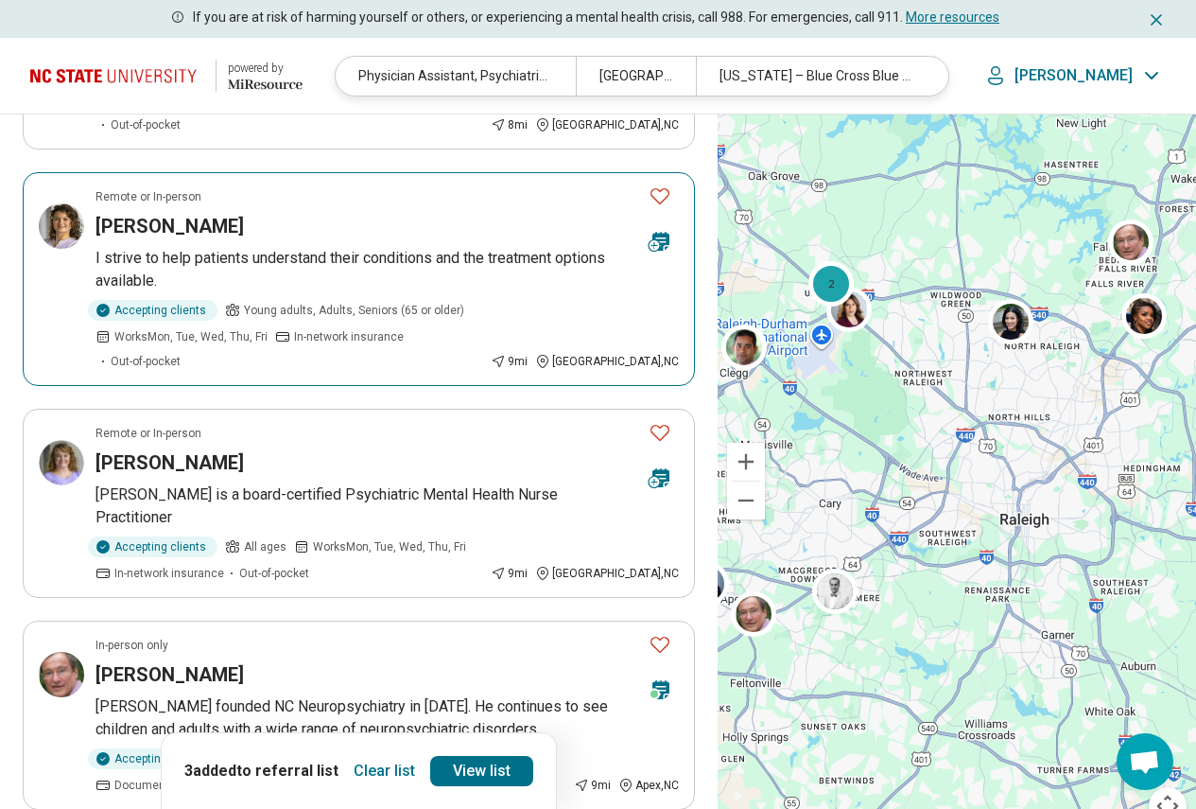
click at [480, 247] on p "I strive to help patients understand their conditions and the treatment options…" at bounding box center [388, 269] width 584 height 45
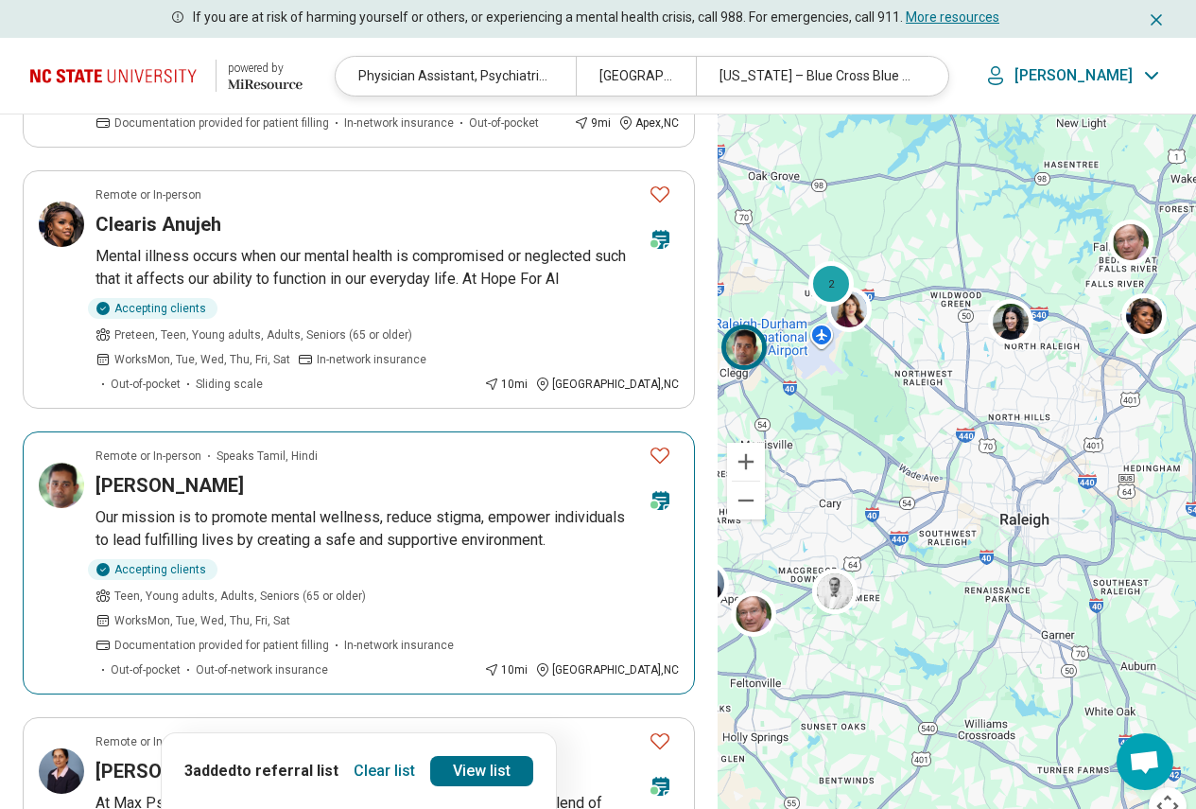
scroll to position [1797, 0]
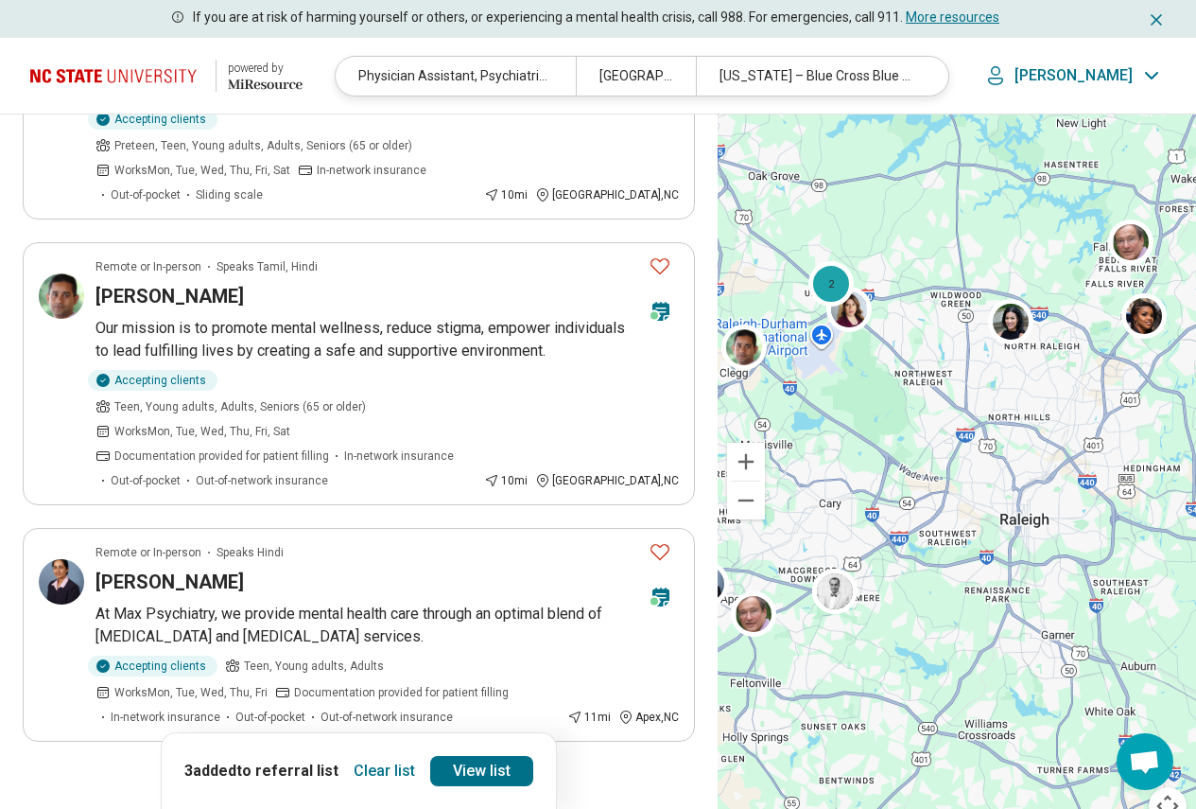
click at [365, 779] on div "1 2 3 4" at bounding box center [359, 794] width 166 height 30
click at [375, 779] on button "3" at bounding box center [382, 794] width 30 height 30
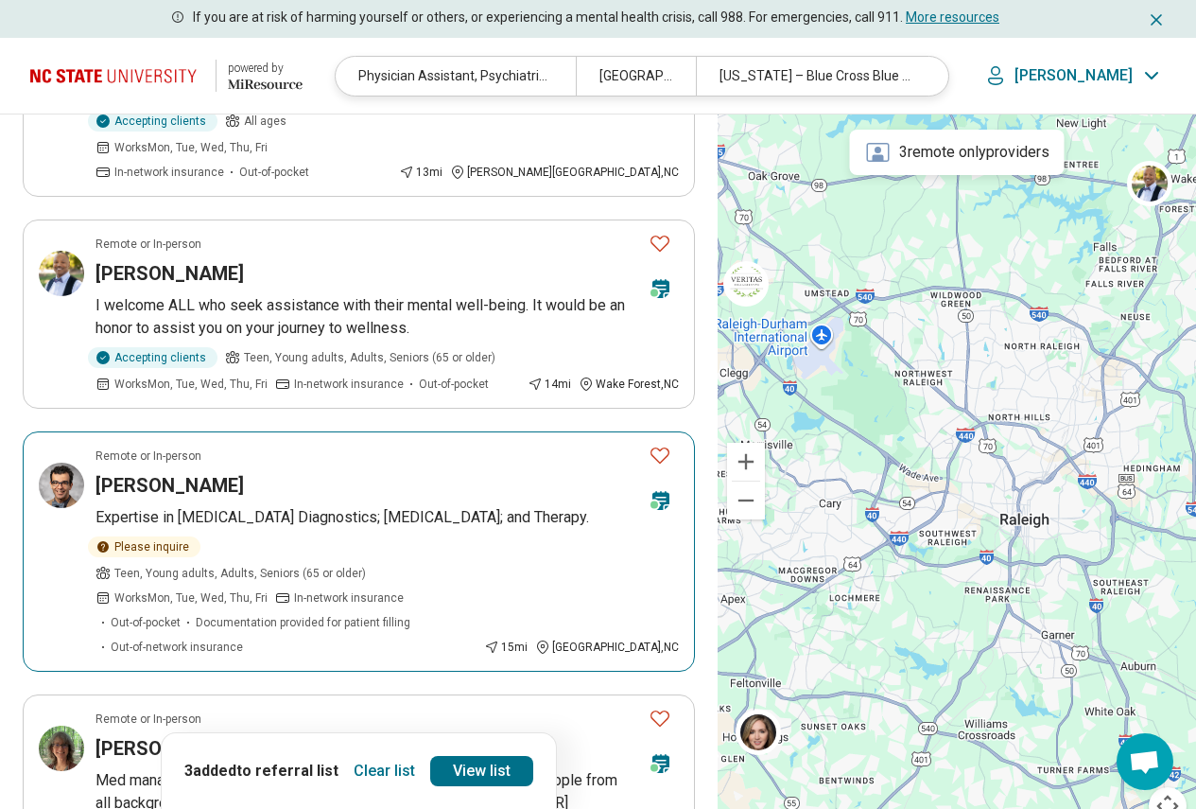
scroll to position [1040, 0]
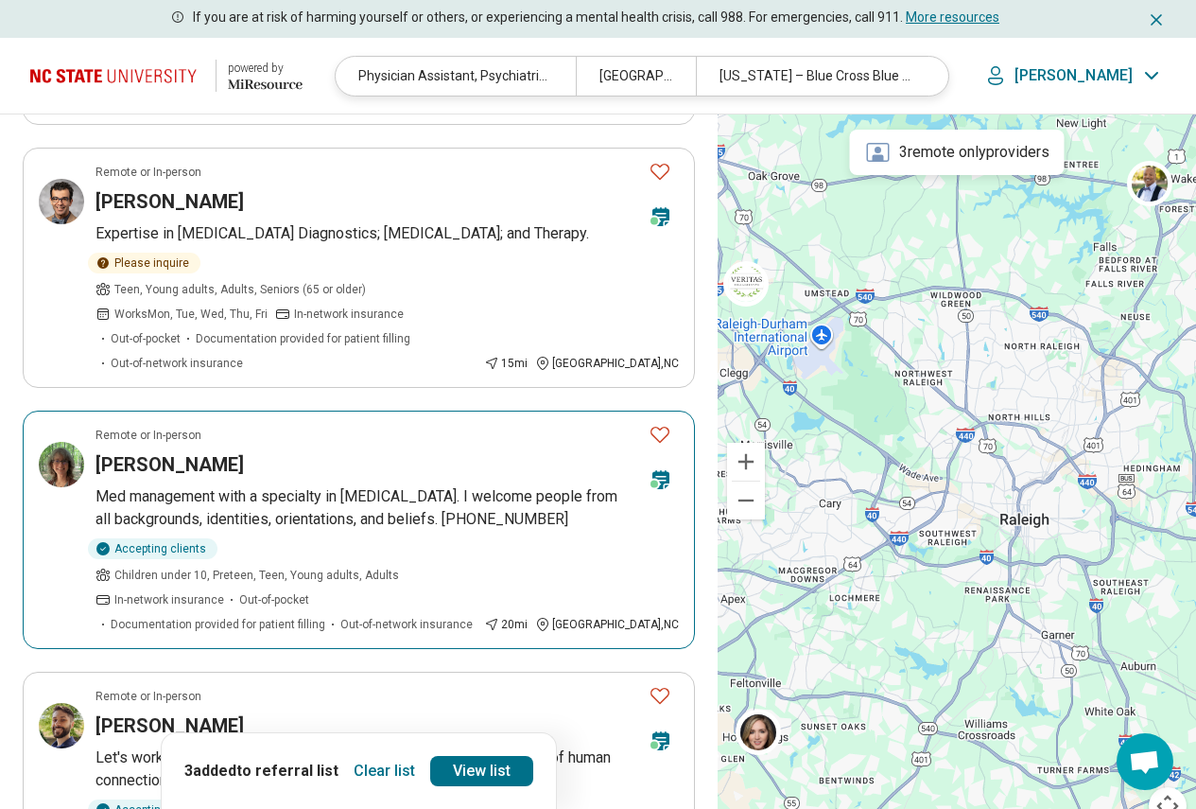
click at [656, 479] on icon at bounding box center [654, 484] width 11 height 11
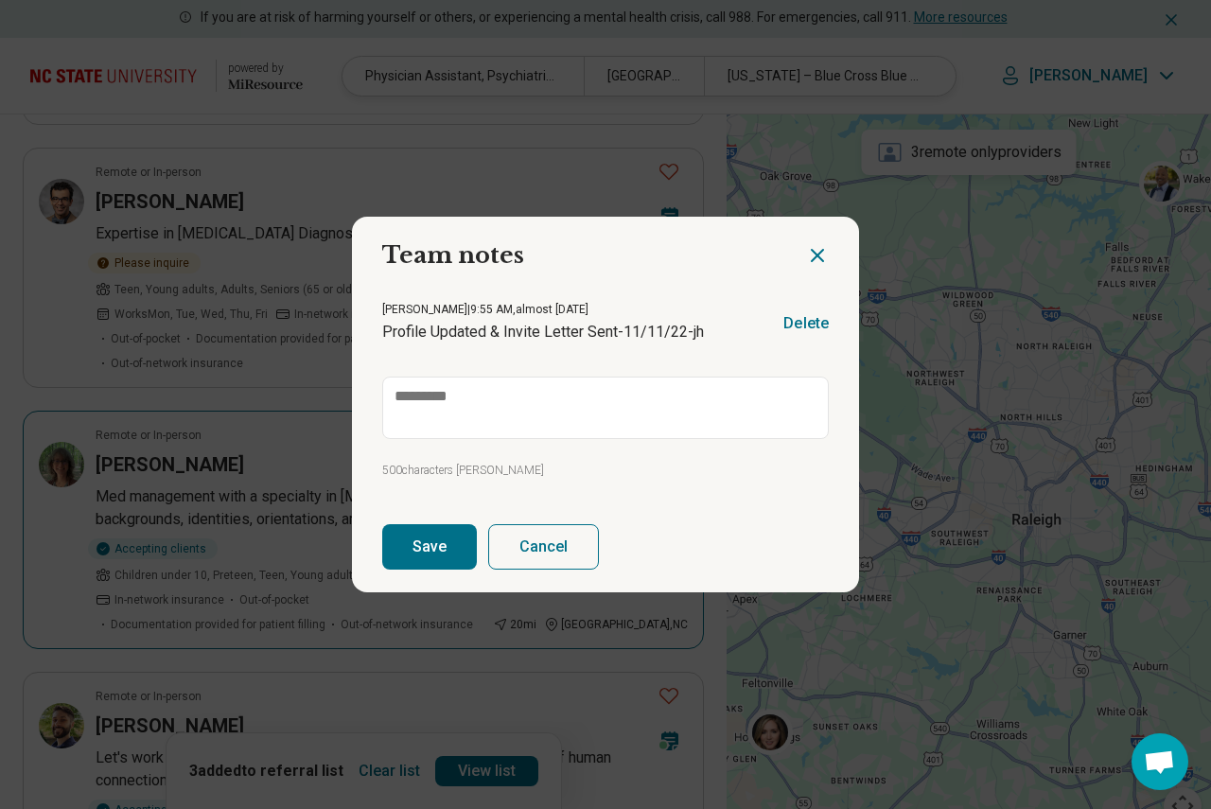
click at [812, 256] on icon "Close dialog" at bounding box center [817, 255] width 11 height 11
type textarea "*"
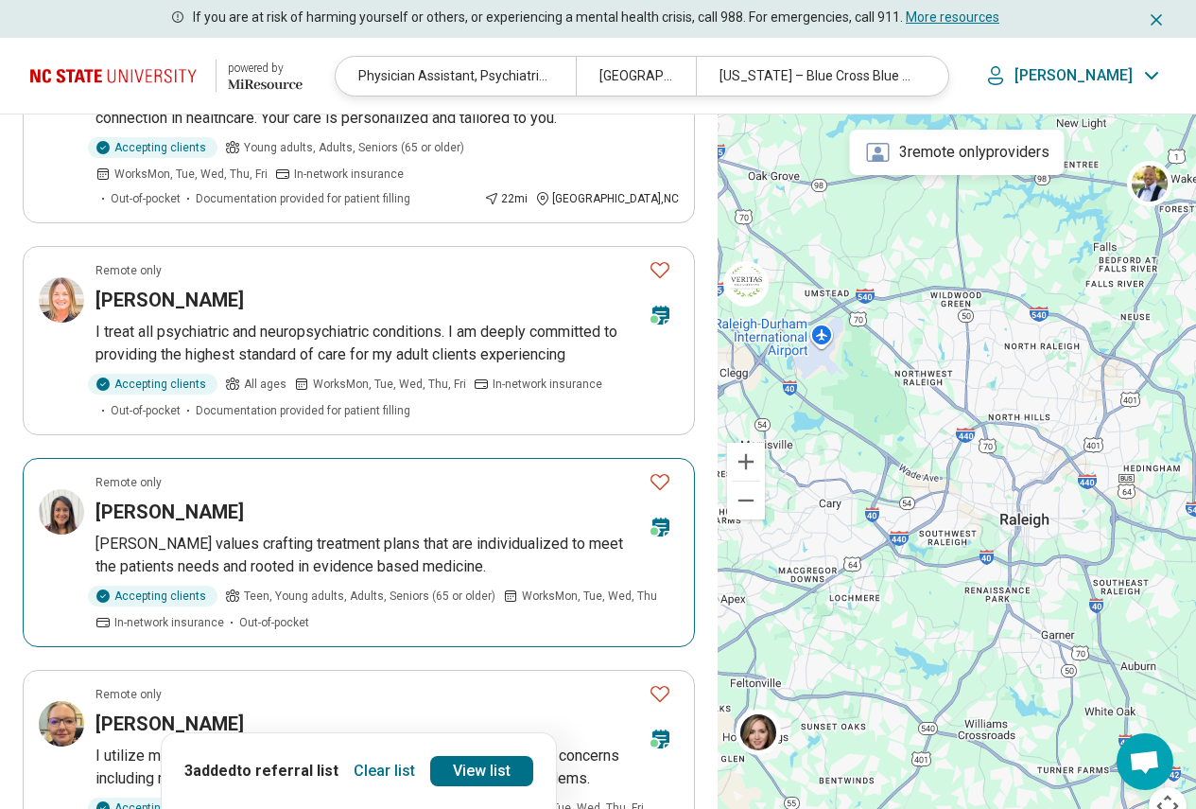
scroll to position [1797, 0]
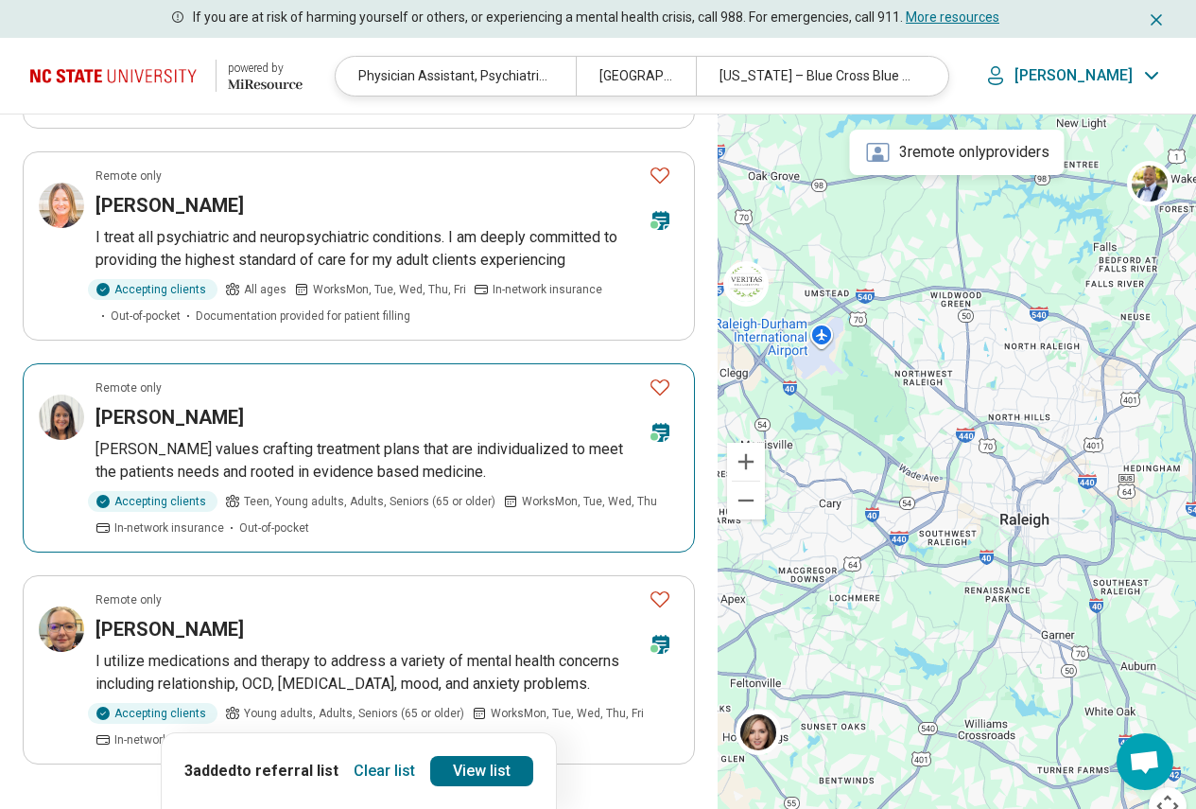
click at [341, 438] on p "Francesca values crafting treatment plans that are individualized to meet the p…" at bounding box center [388, 460] width 584 height 45
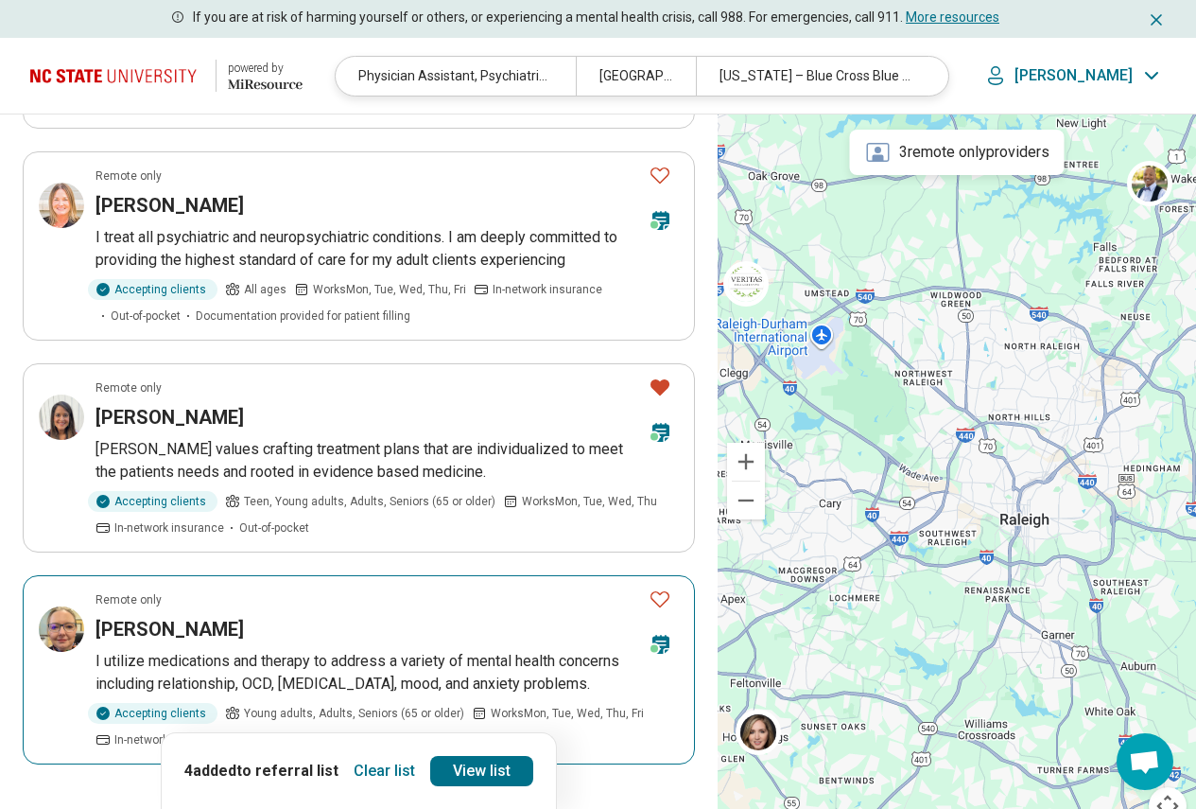
scroll to position [2081, 0]
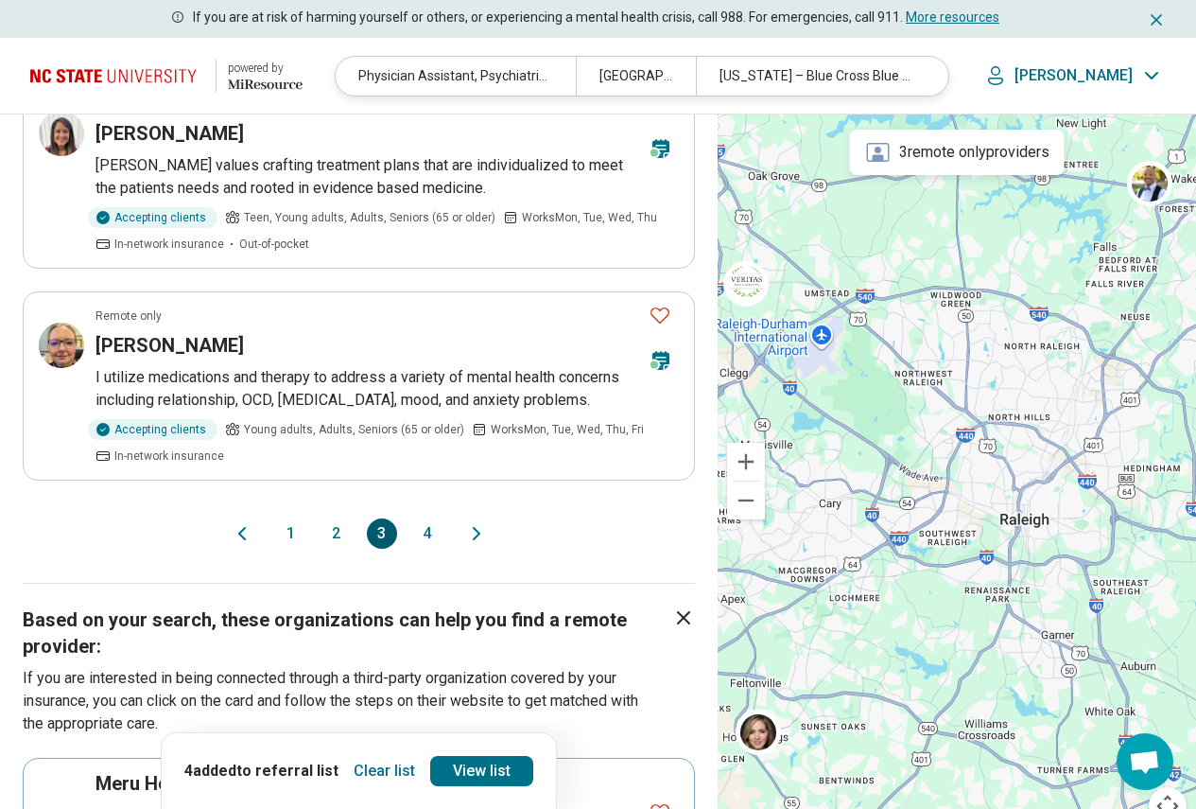
click at [425, 518] on button "4" at bounding box center [427, 533] width 30 height 30
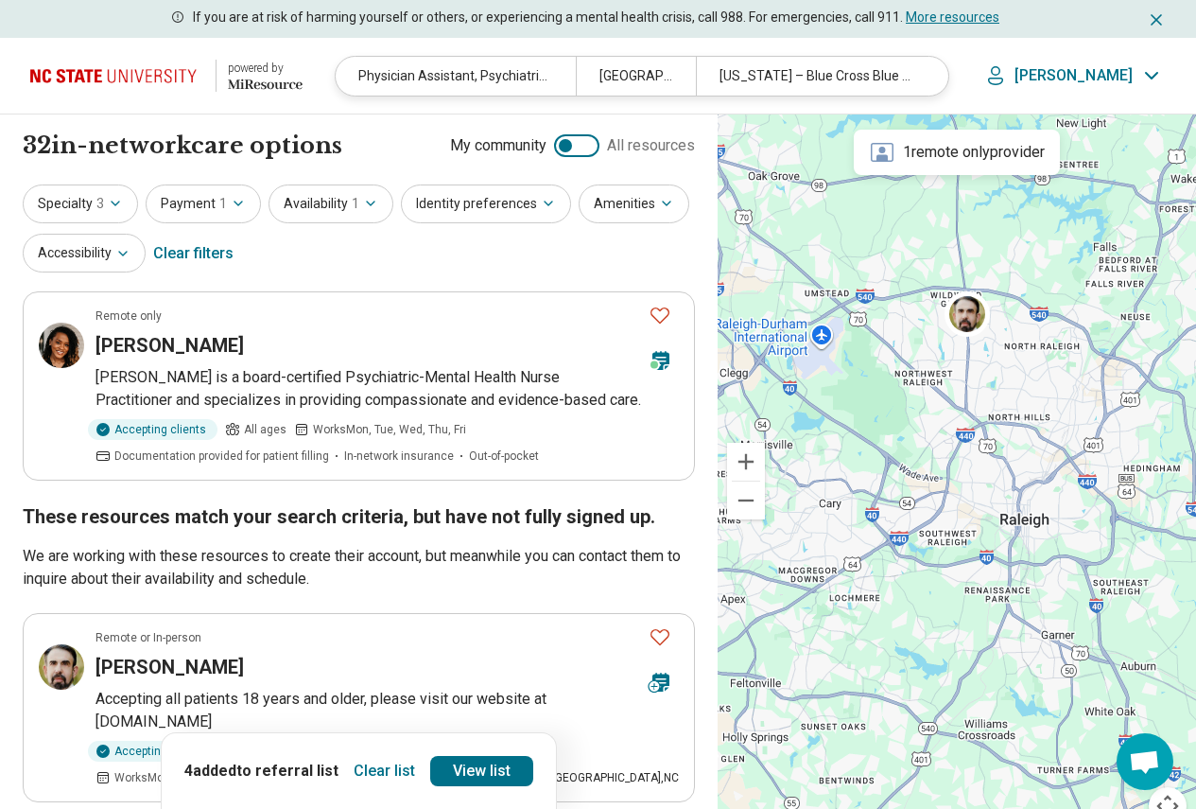
click at [443, 375] on p "Dr. Jewelle Robinson is a board-certified Psychiatric-Mental Health Nurse Pract…" at bounding box center [388, 388] width 584 height 45
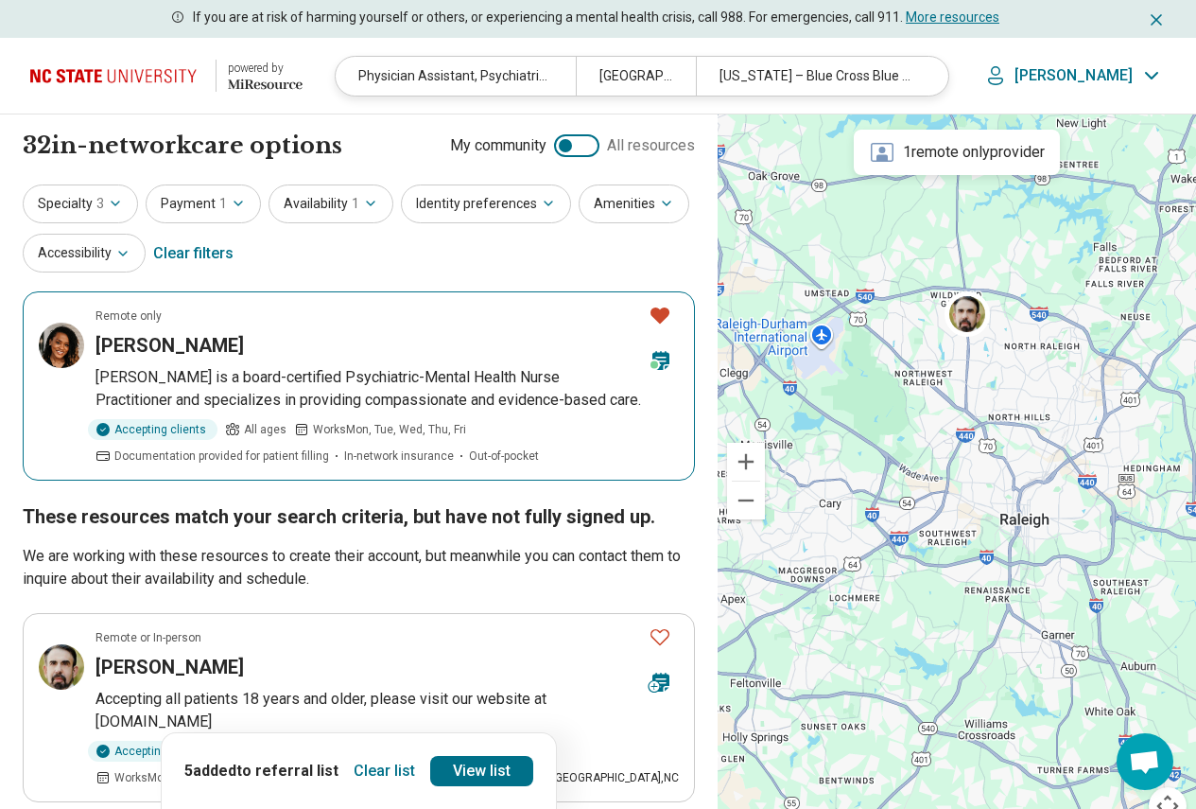
scroll to position [189, 0]
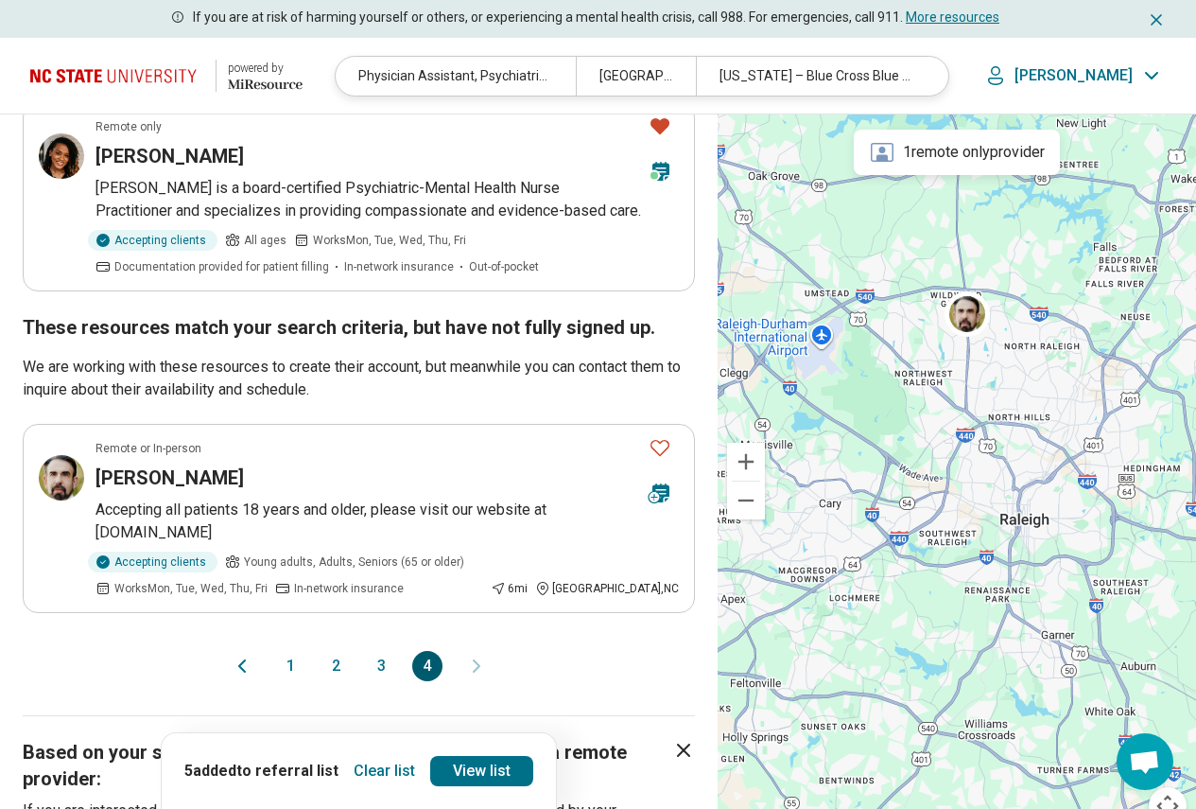
click at [336, 660] on button "2" at bounding box center [337, 666] width 30 height 30
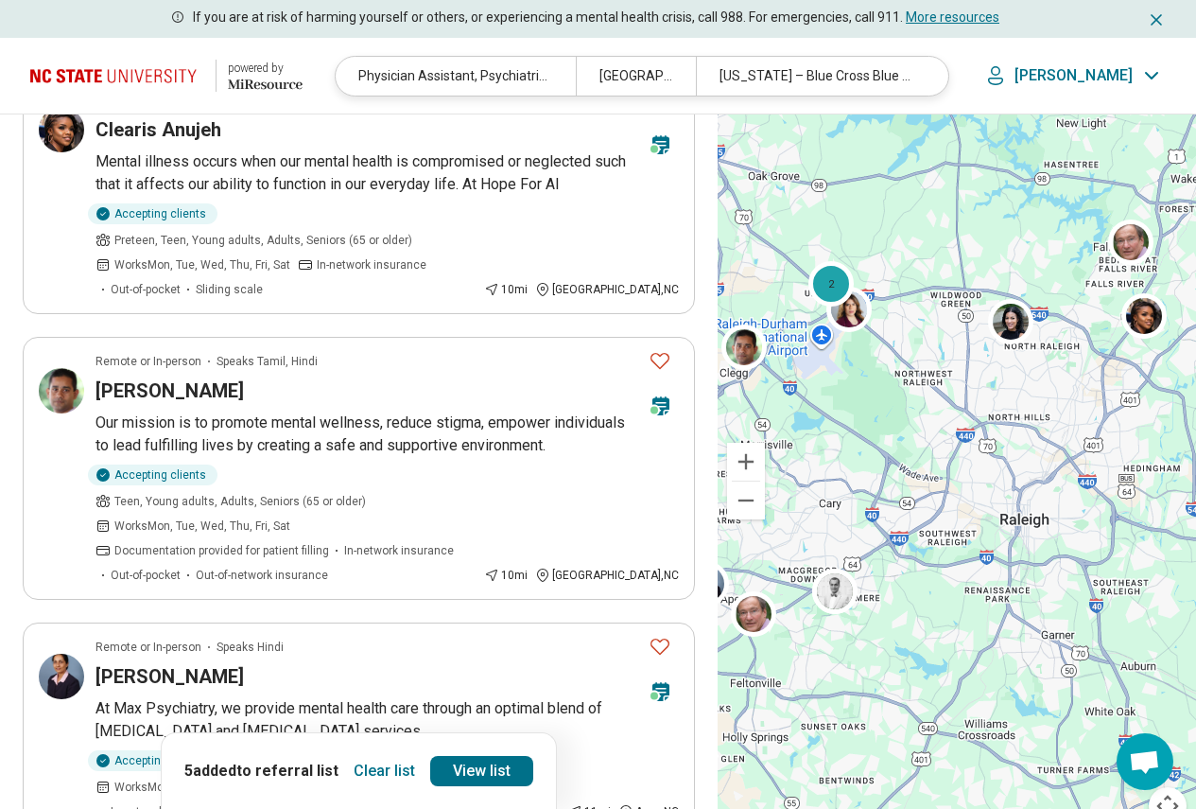
scroll to position [1986, 0]
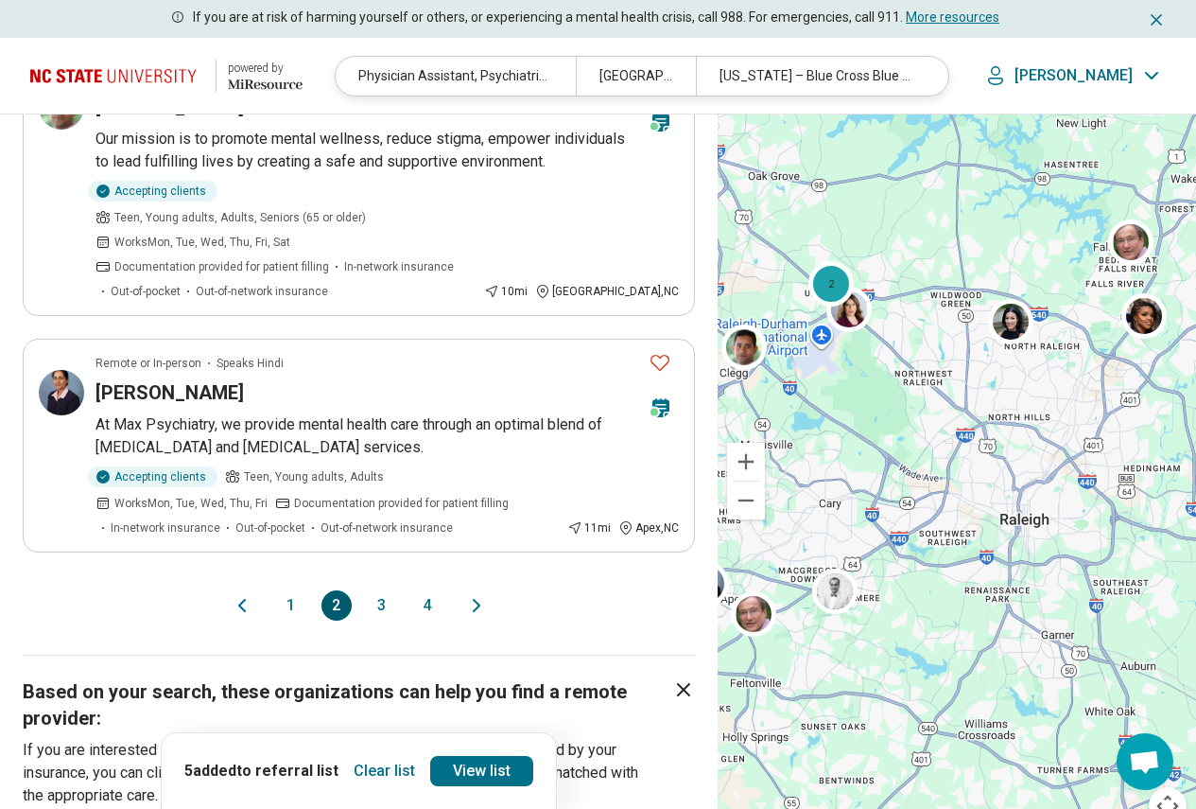
click at [292, 590] on button "1" at bounding box center [291, 605] width 30 height 30
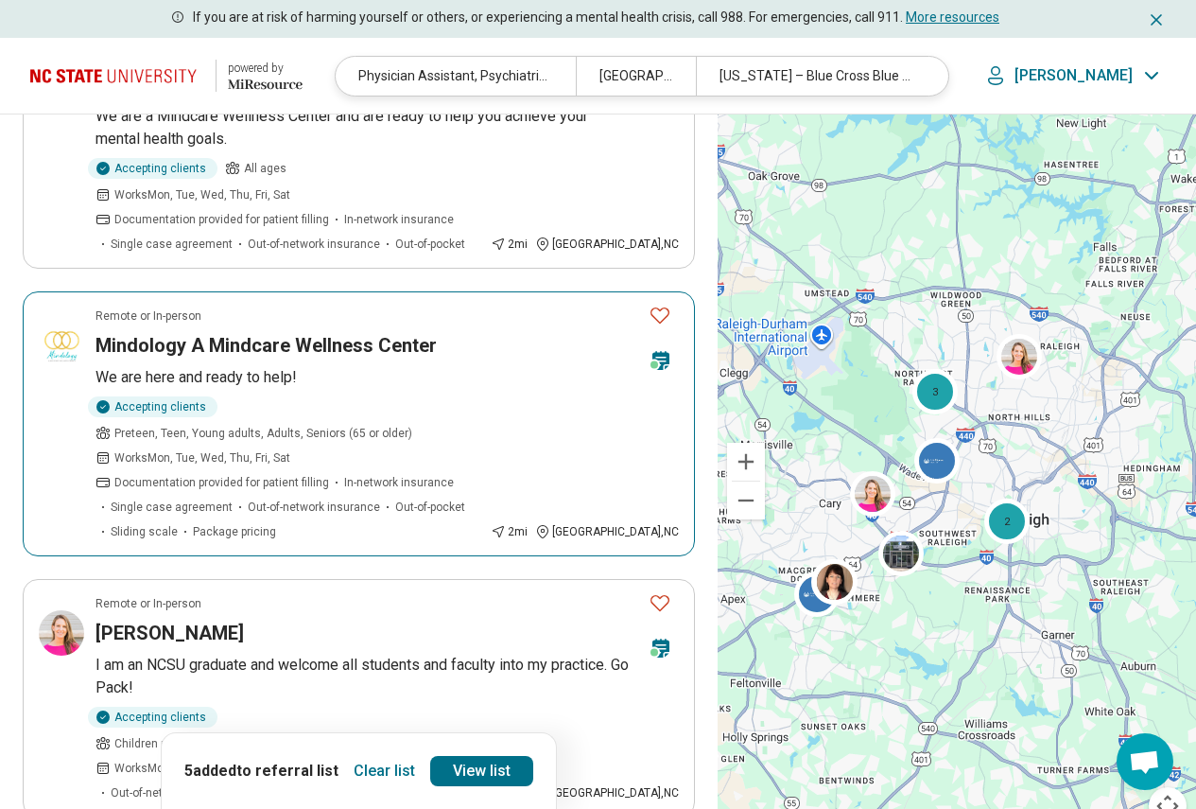
scroll to position [662, 0]
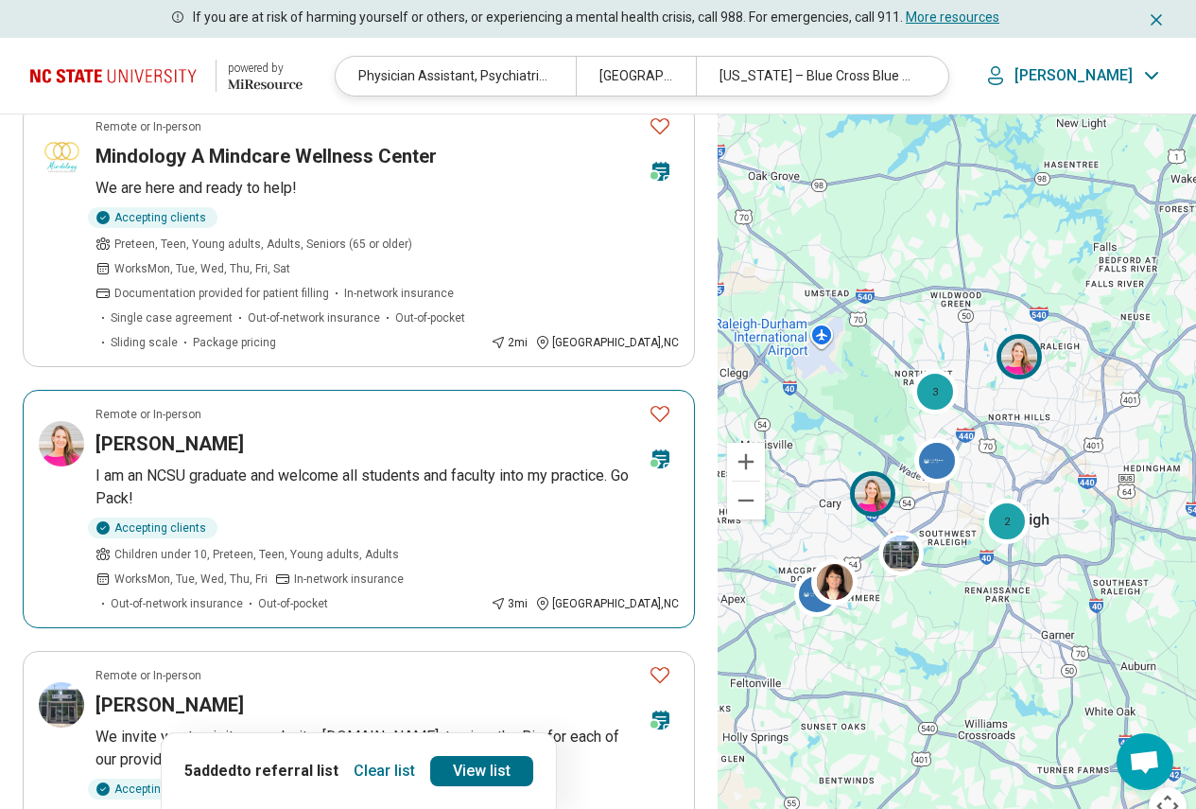
click at [281, 464] on p "I am an NCSU graduate and welcome all students and faculty into my practice. Go…" at bounding box center [388, 486] width 584 height 45
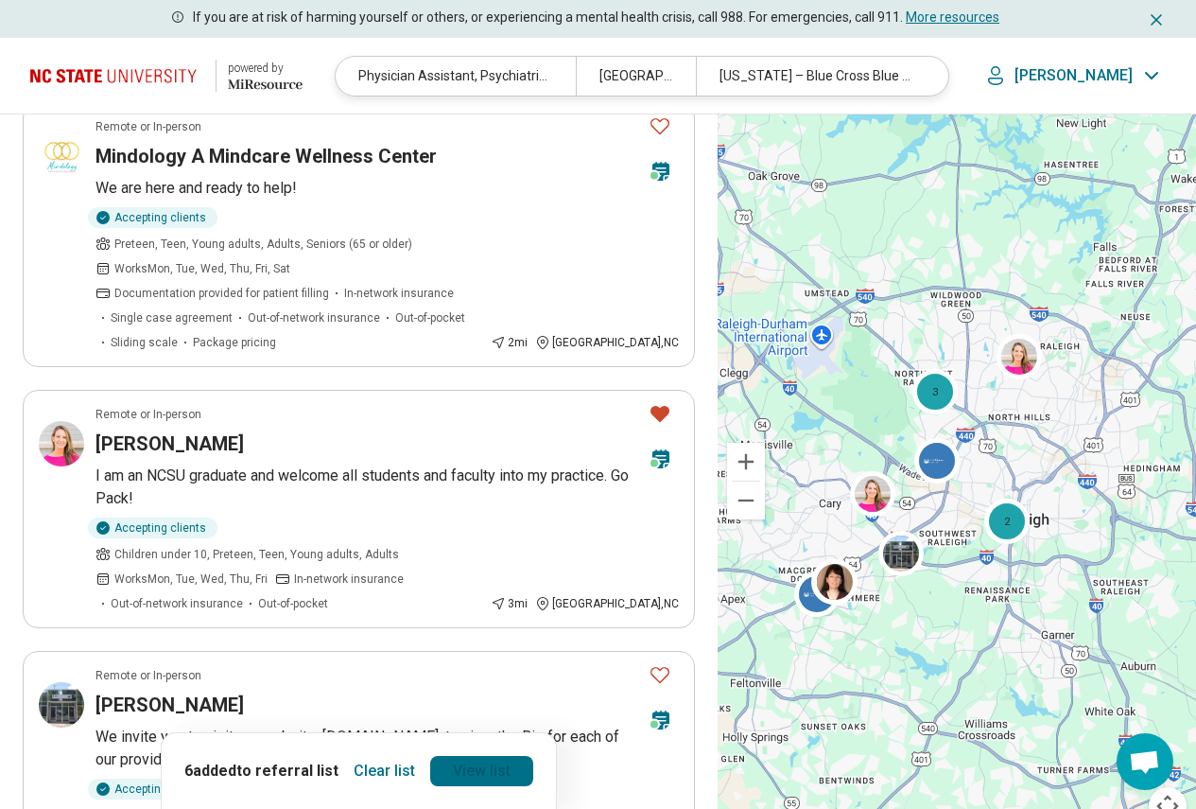
click at [482, 770] on link "View list" at bounding box center [481, 771] width 103 height 30
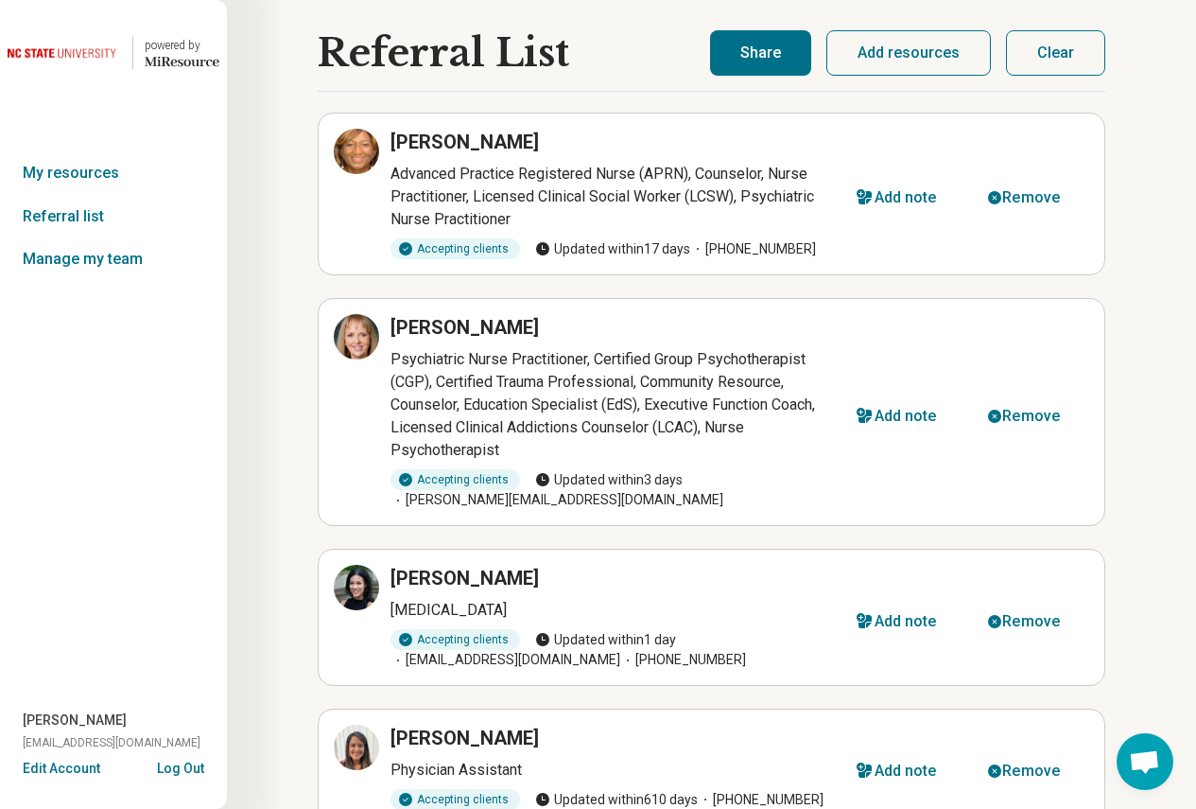
click at [796, 66] on button "Share" at bounding box center [760, 52] width 101 height 45
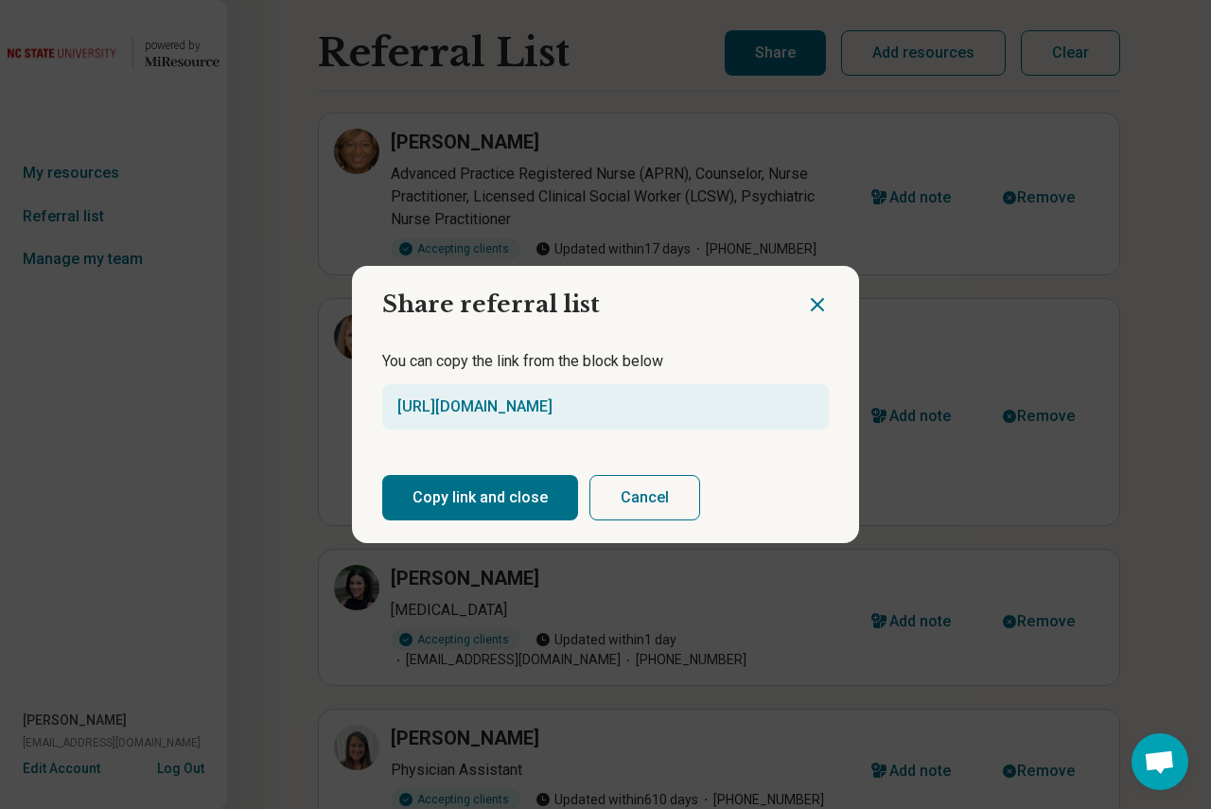
click at [481, 480] on button "Copy link and close" at bounding box center [480, 497] width 196 height 45
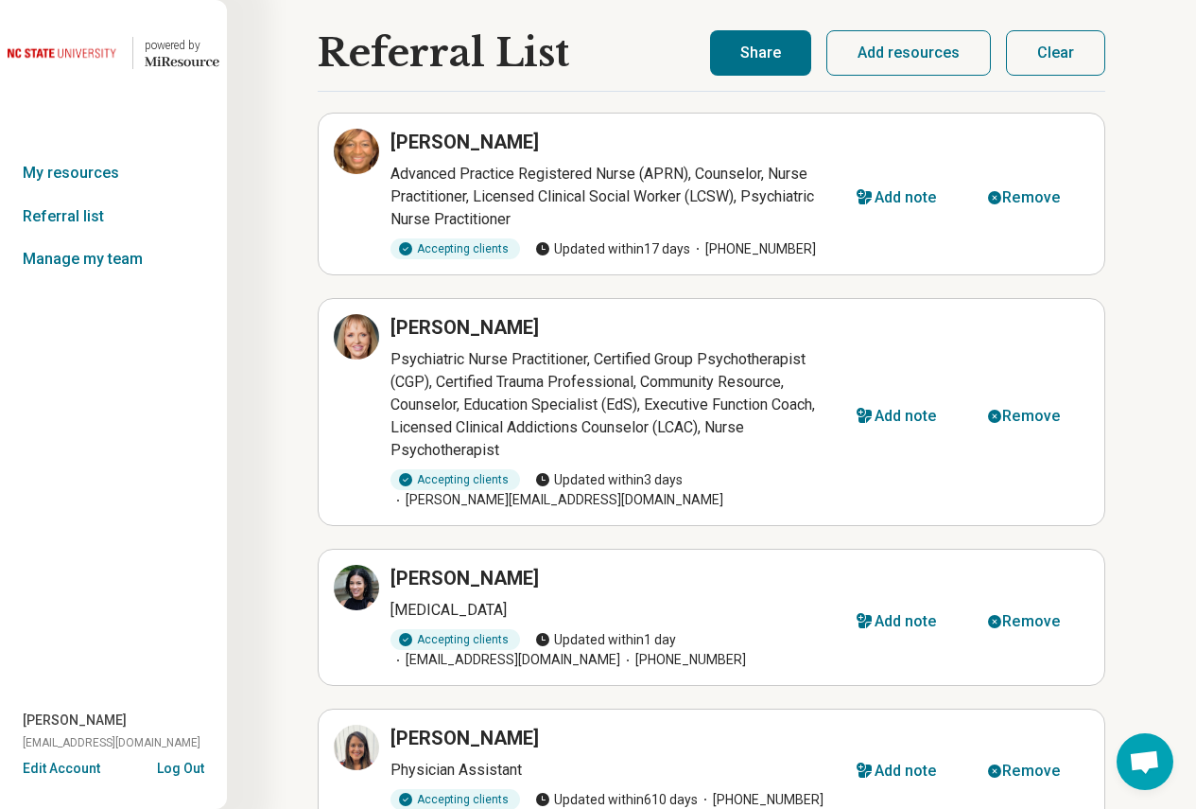
scroll to position [378, 0]
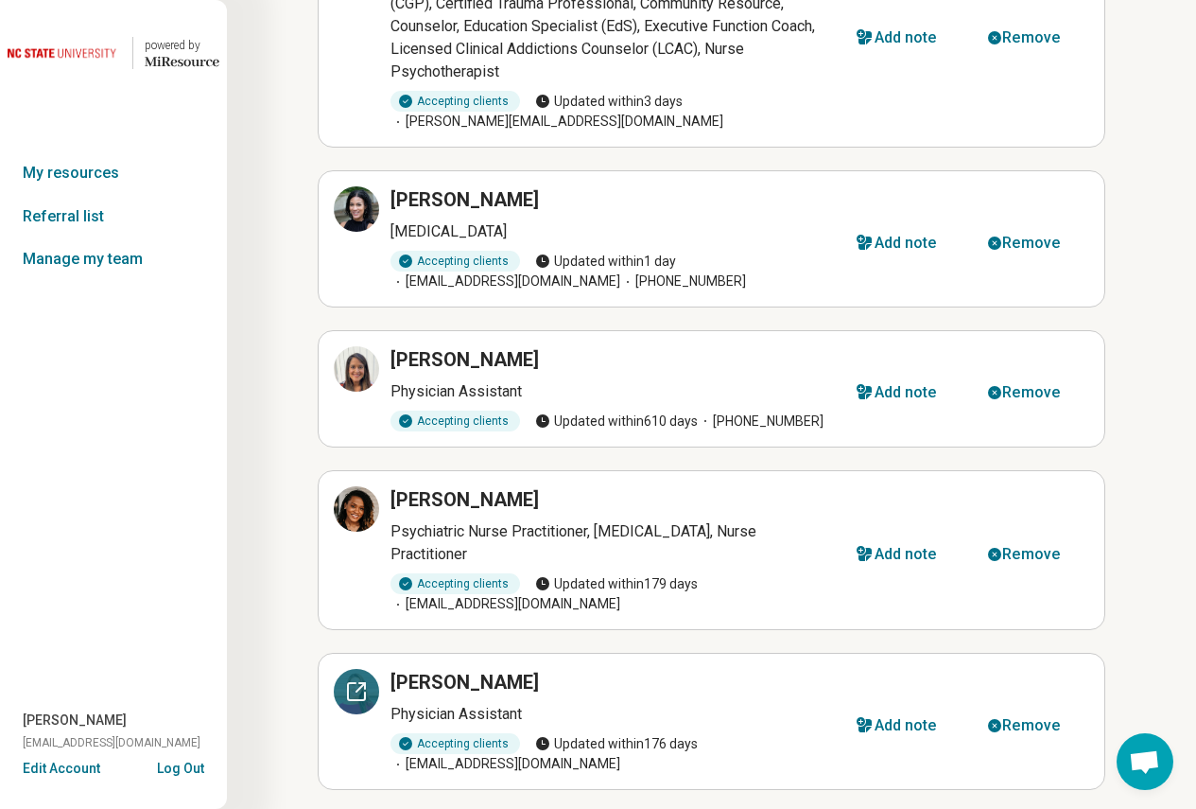
click at [352, 680] on icon at bounding box center [356, 691] width 23 height 23
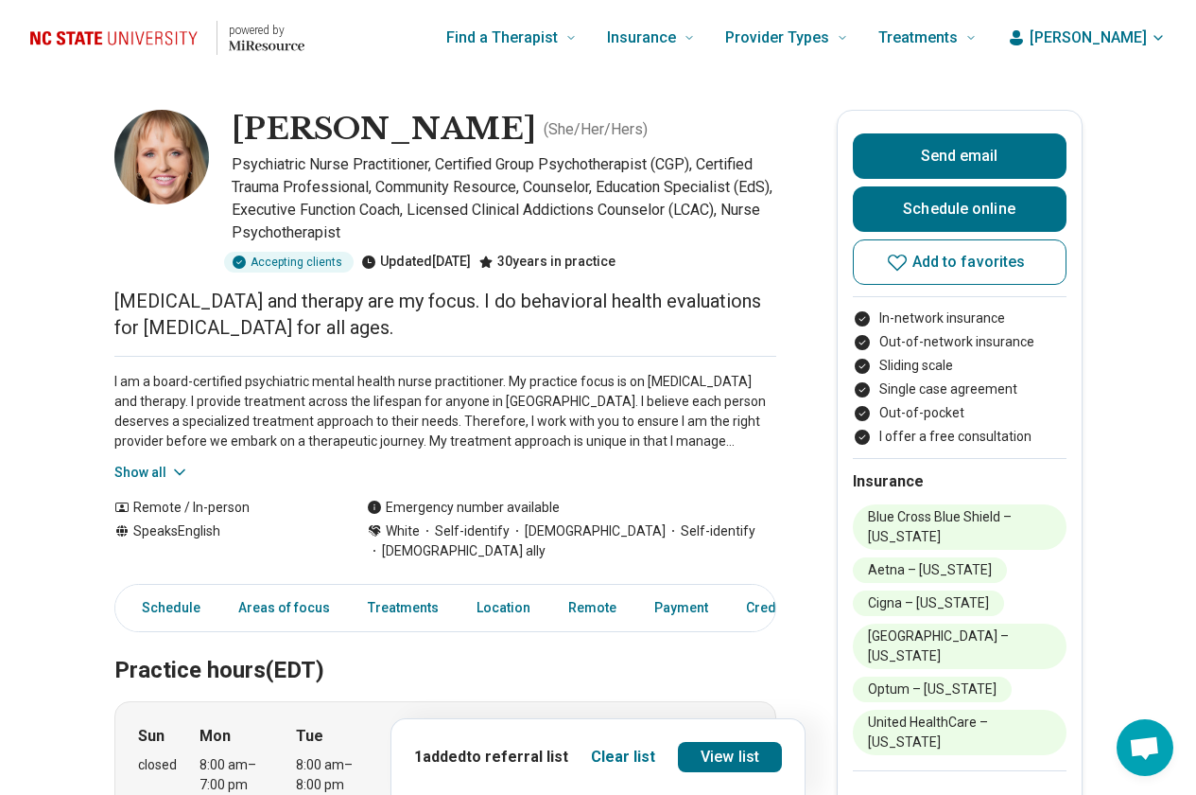
click at [175, 465] on icon at bounding box center [179, 472] width 19 height 19
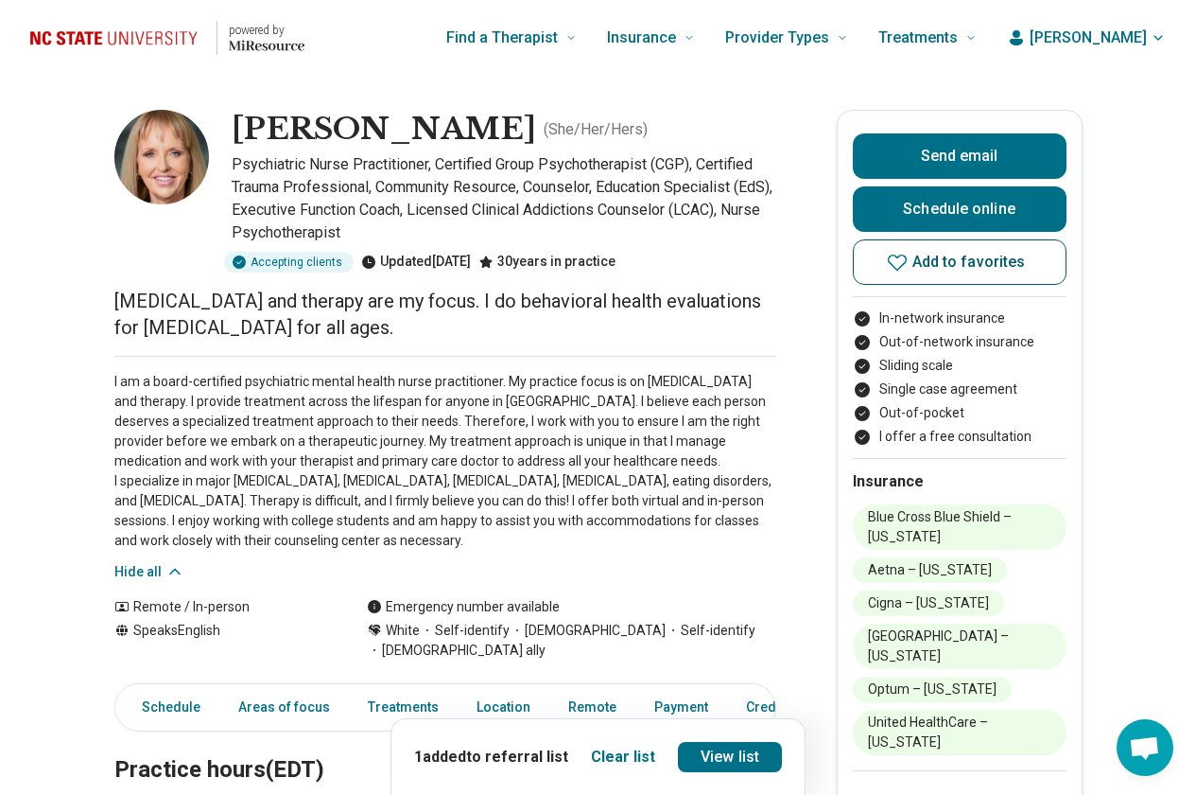
click at [959, 256] on span "Add to favorites" at bounding box center [970, 261] width 114 height 15
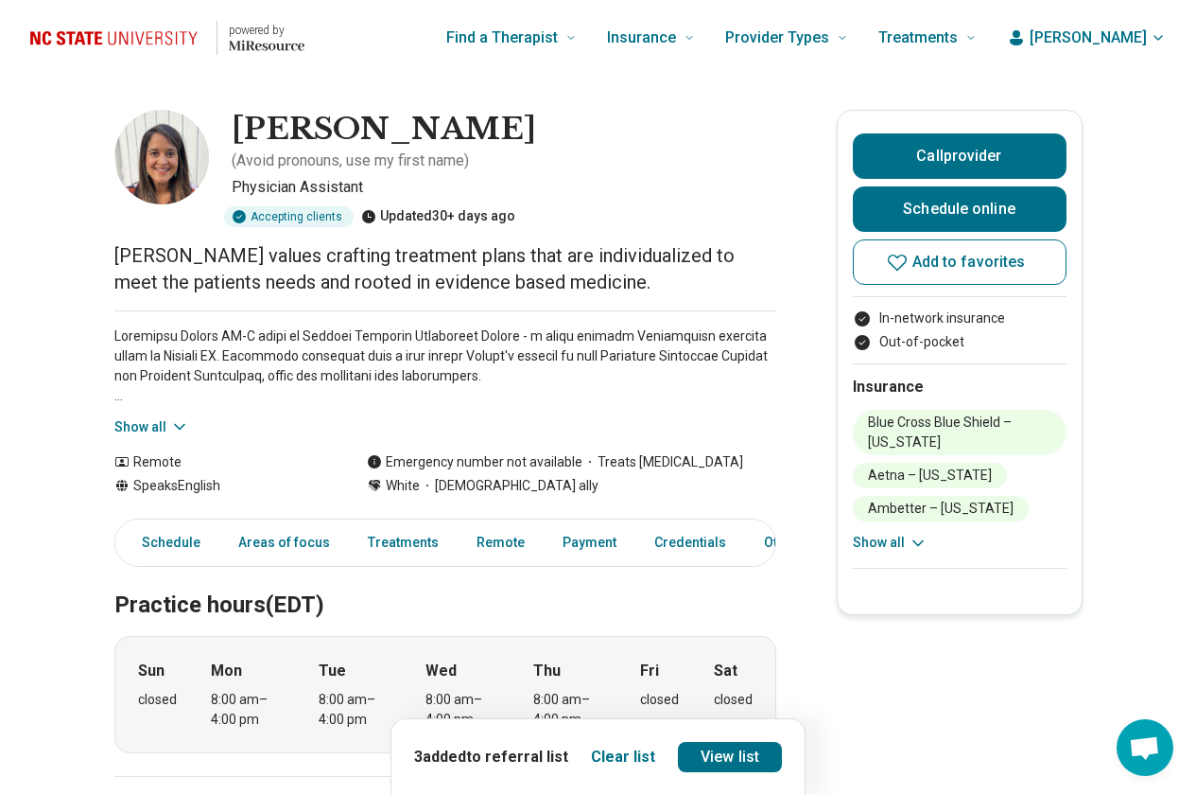
click at [170, 417] on button "Show all" at bounding box center [151, 427] width 75 height 20
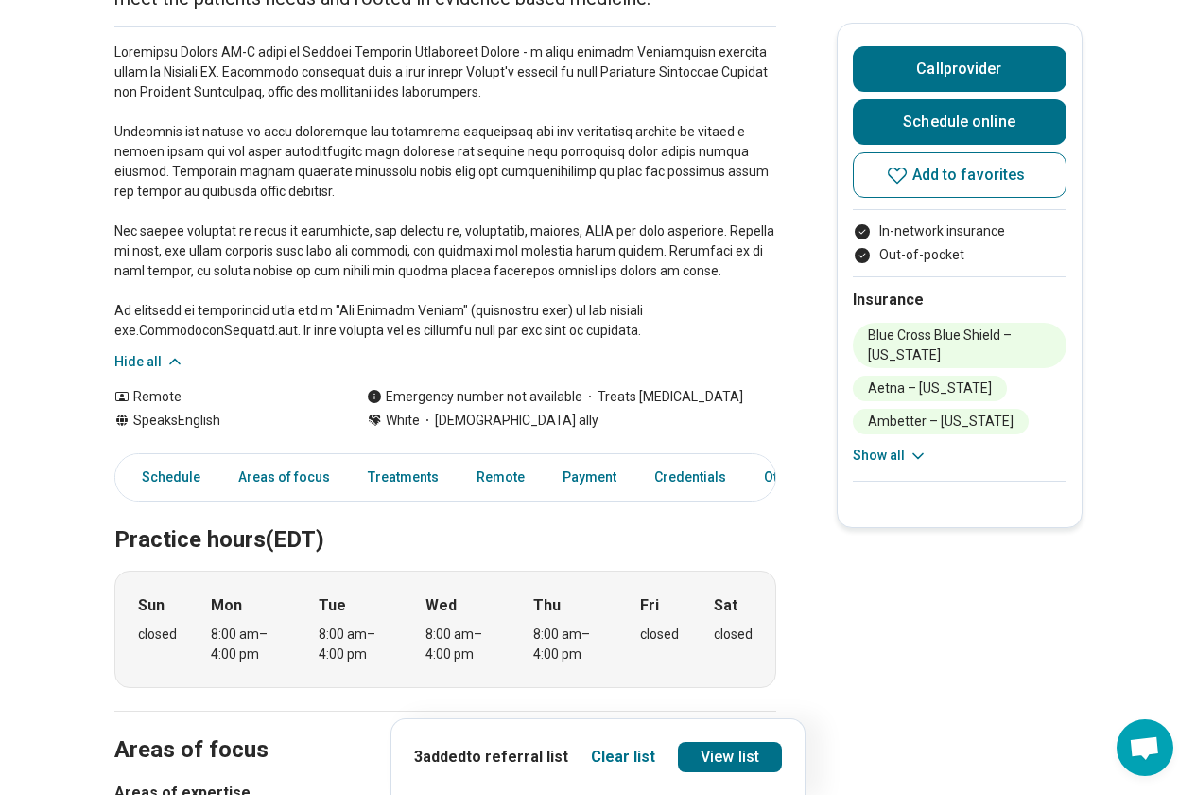
scroll to position [568, 0]
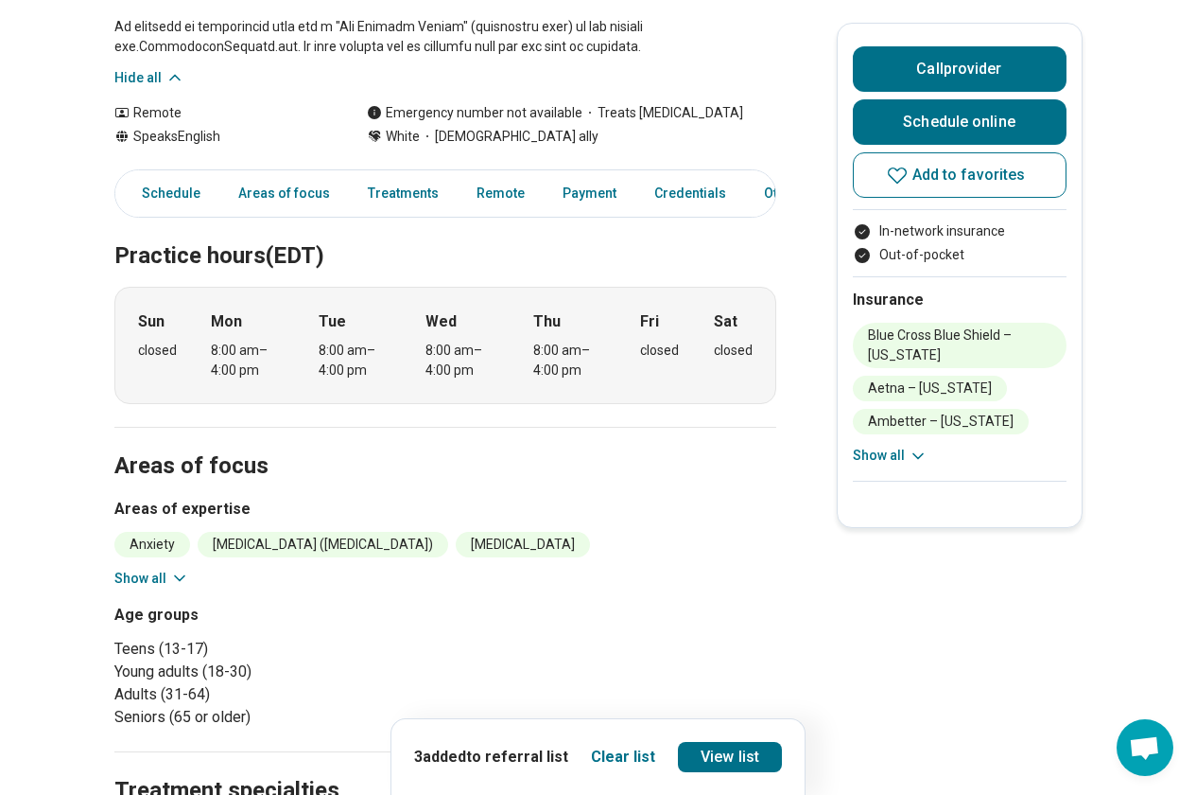
click at [173, 545] on div "Anxiety Attention Deficit Hyperactivity Disorder (ADHD) Binge-Eating Disorder B…" at bounding box center [445, 560] width 662 height 57
click at [171, 568] on button "Show all" at bounding box center [151, 578] width 75 height 20
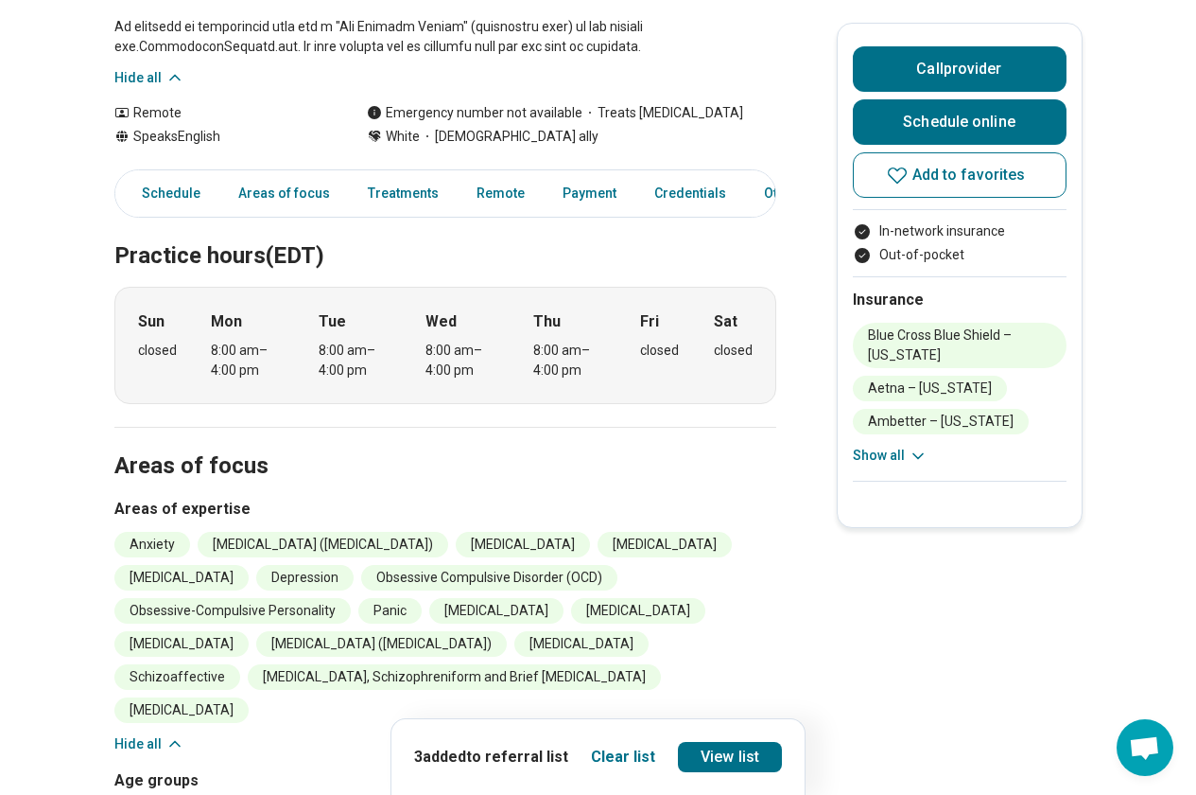
scroll to position [0, 0]
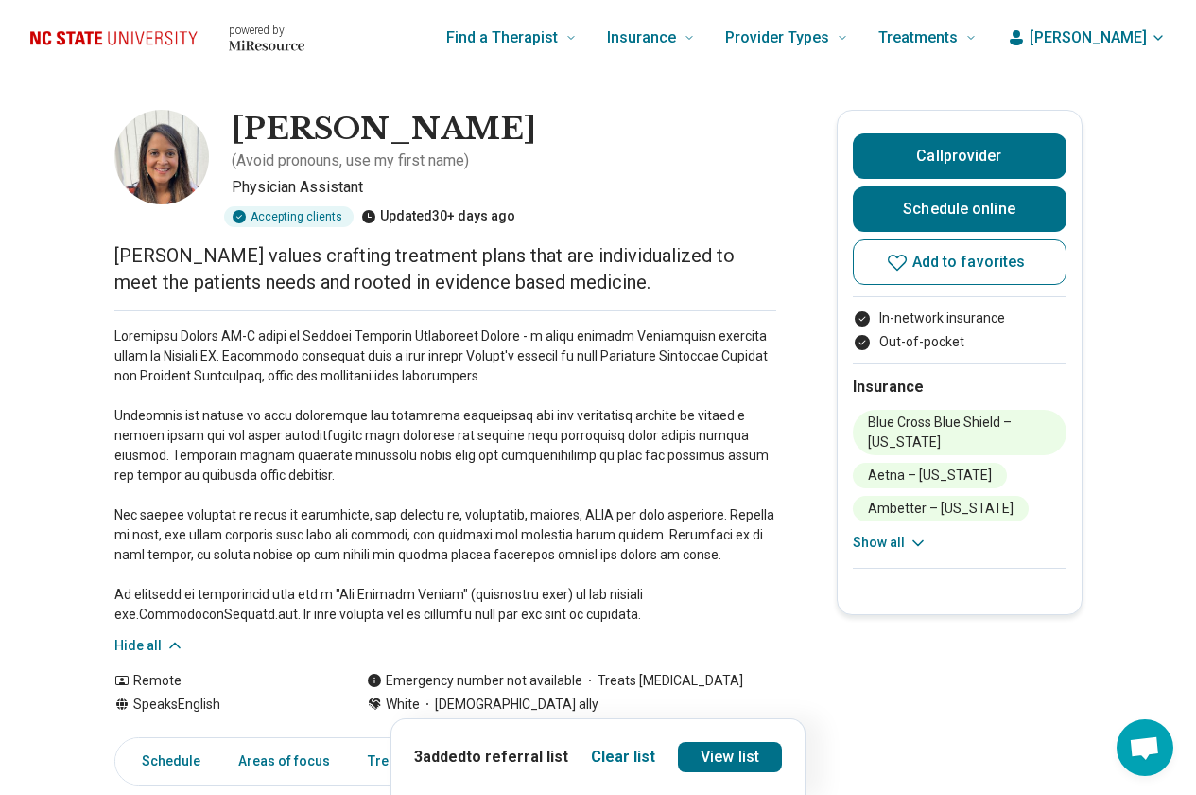
drag, startPoint x: 914, startPoint y: 258, endPoint x: 911, endPoint y: 236, distance: 22.9
click at [909, 258] on icon at bounding box center [897, 262] width 23 height 23
click at [924, 234] on div "Call provider Schedule online Add to favorites" at bounding box center [960, 208] width 214 height 151
click at [926, 203] on link "Schedule online" at bounding box center [960, 208] width 214 height 45
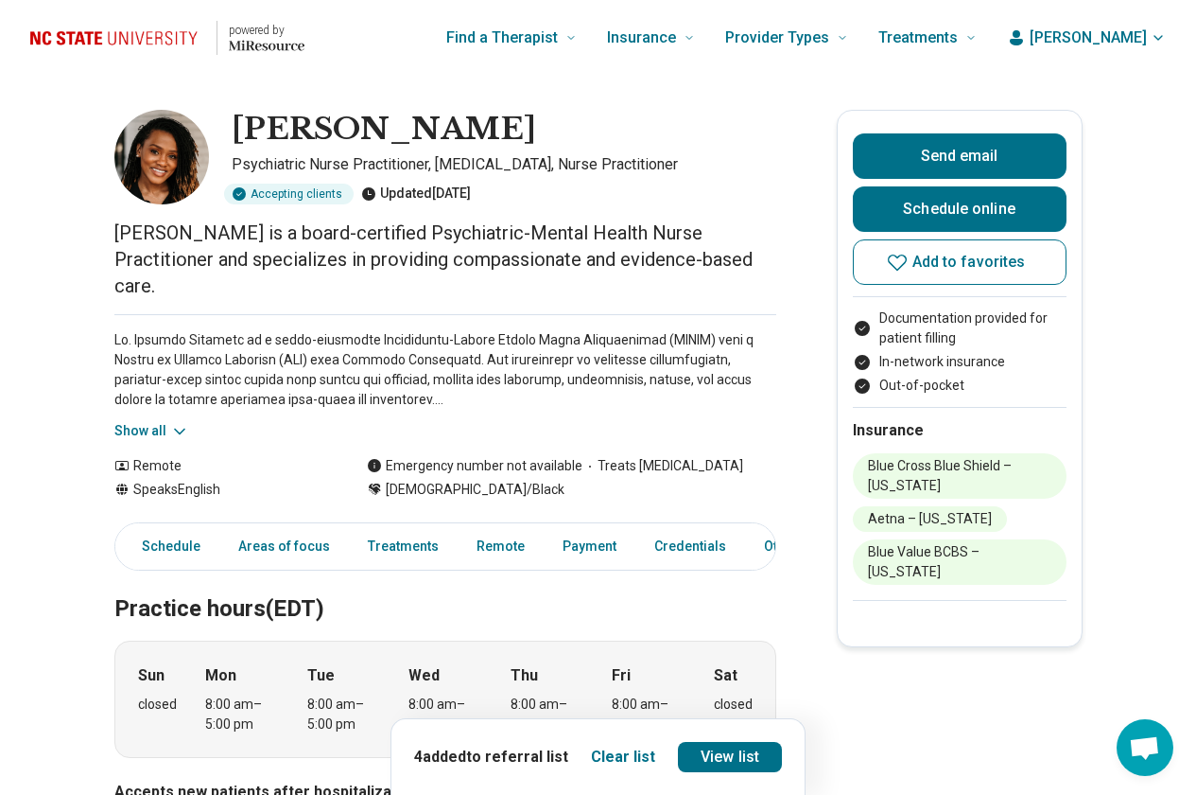
click at [158, 431] on button "Show all" at bounding box center [151, 431] width 75 height 20
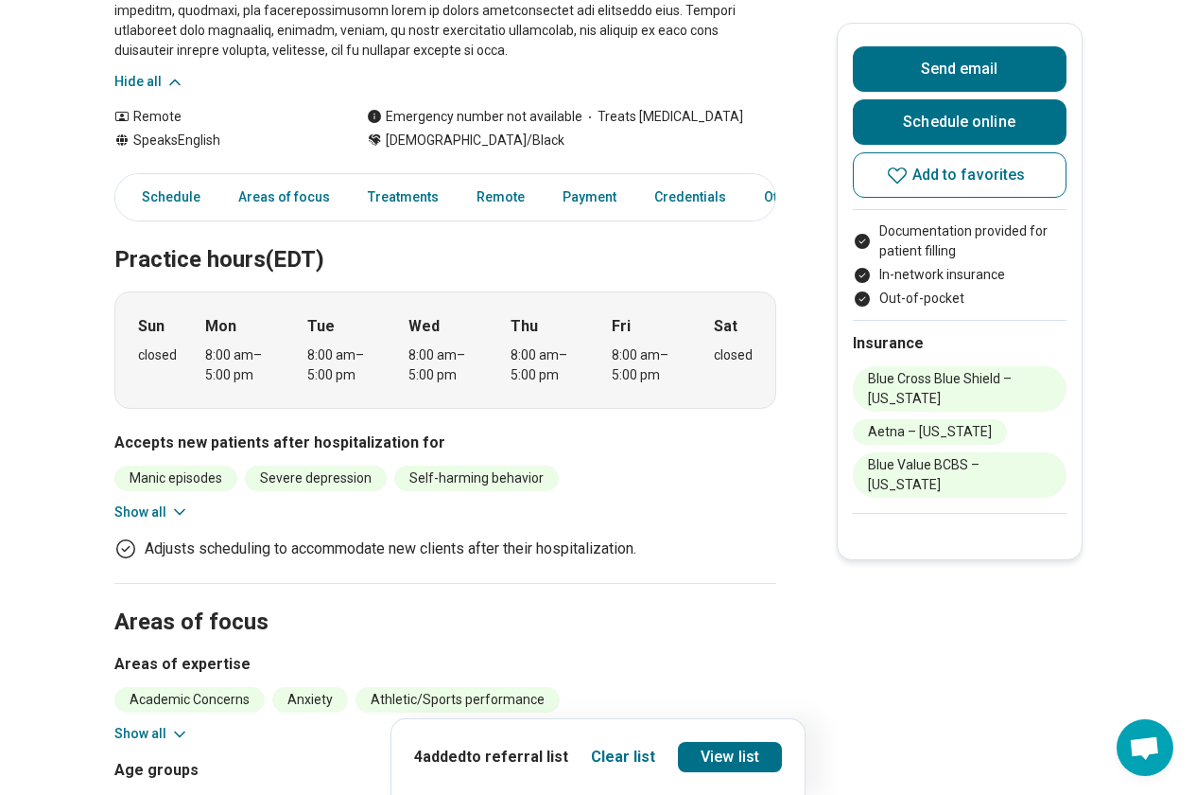
scroll to position [757, 0]
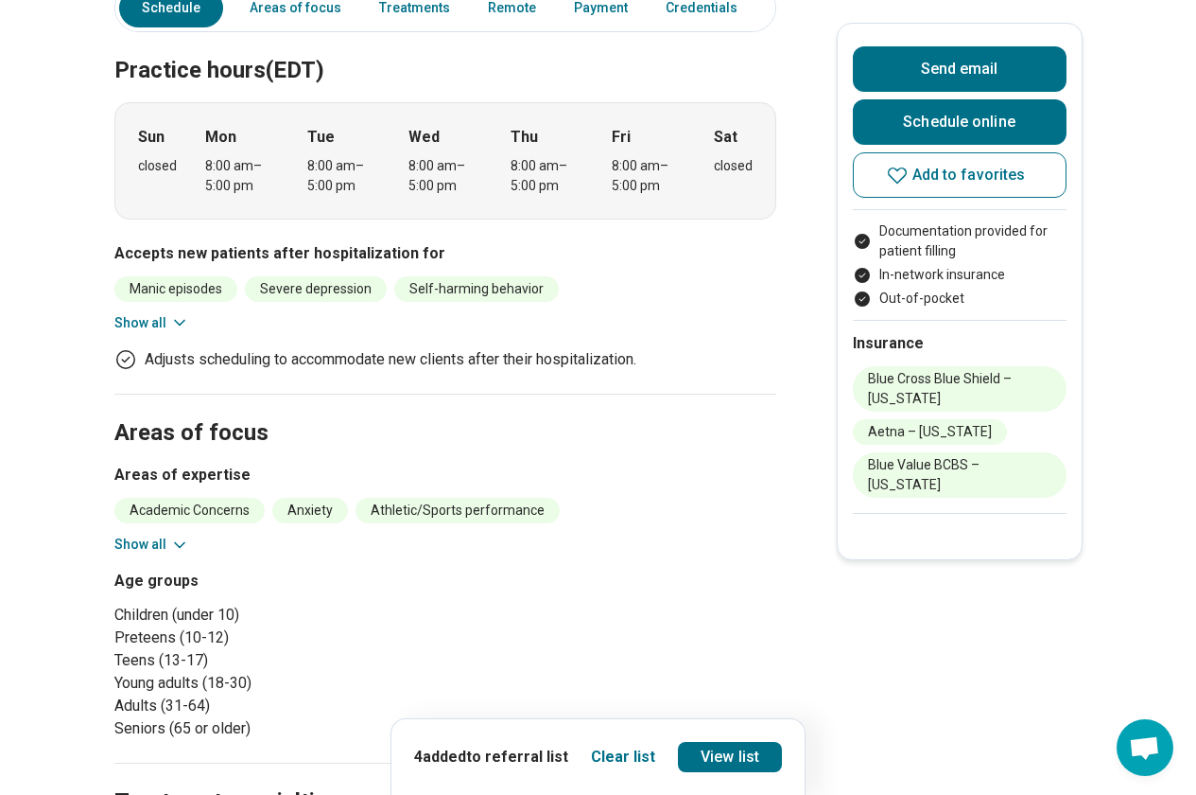
click at [166, 534] on button "Show all" at bounding box center [151, 544] width 75 height 20
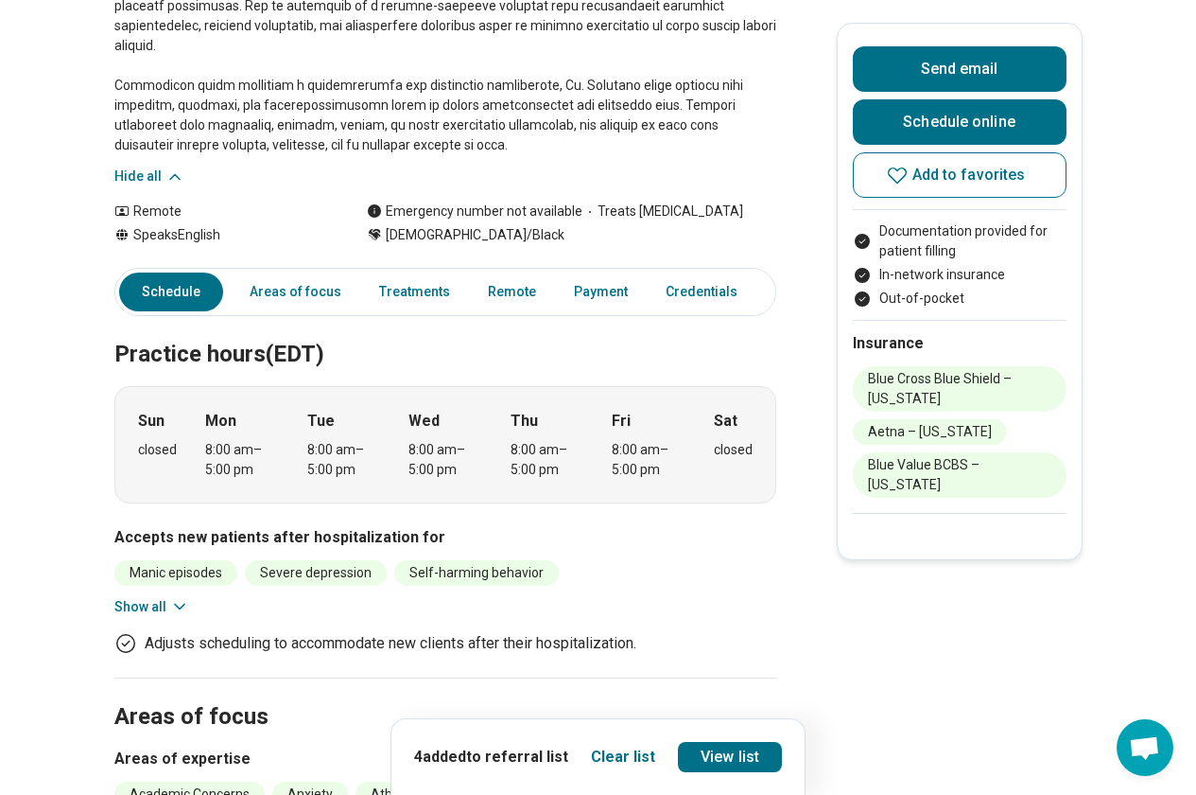
scroll to position [0, 0]
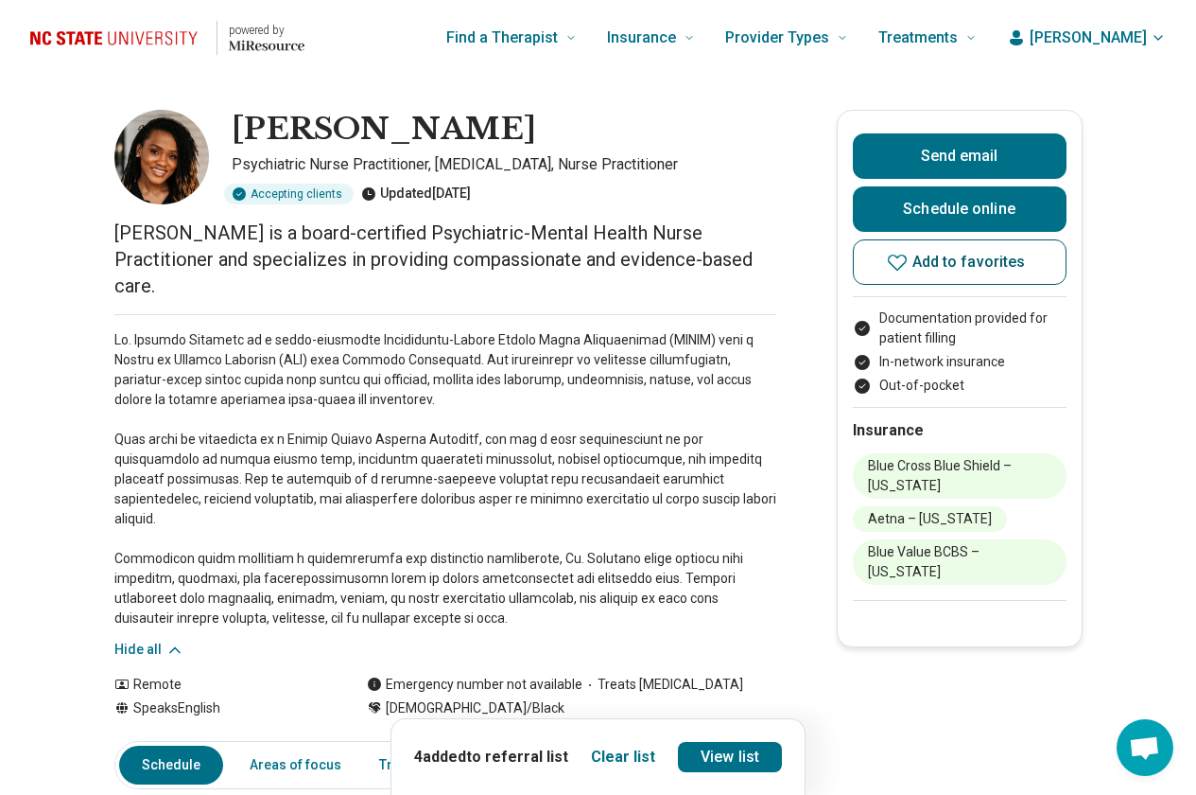
click at [908, 265] on icon at bounding box center [897, 262] width 23 height 23
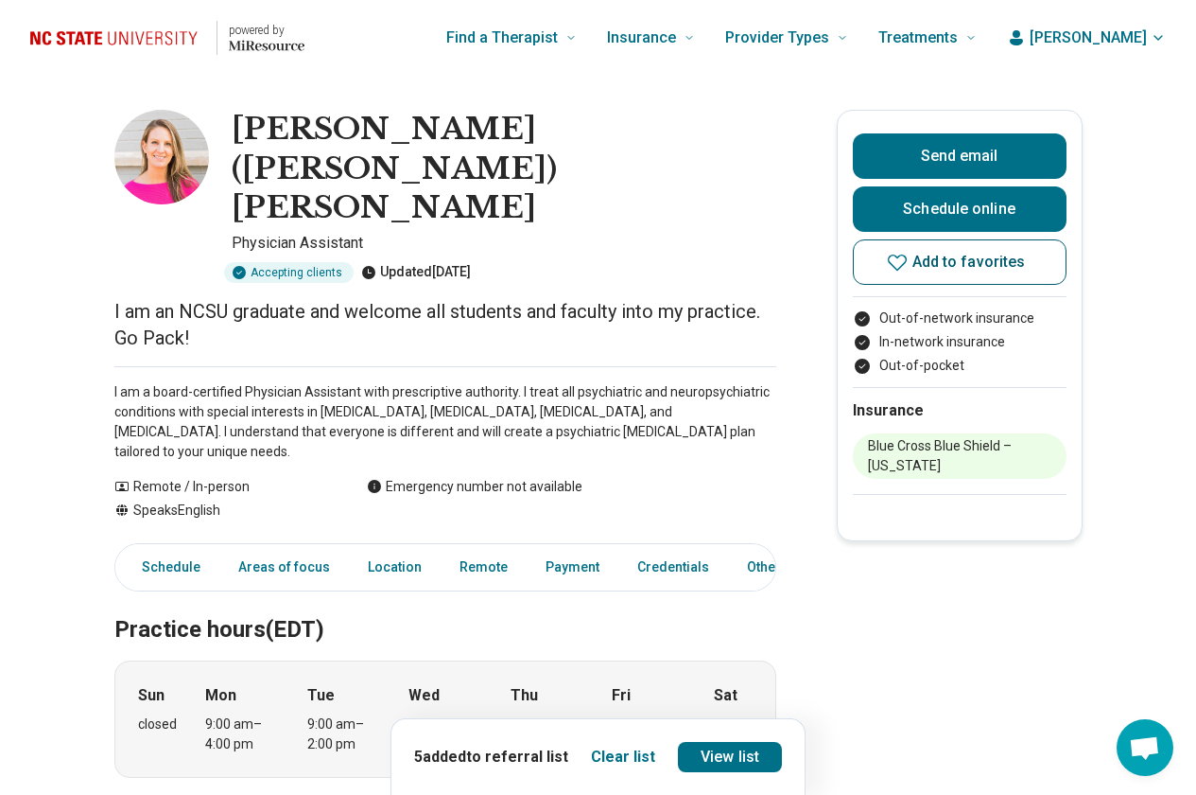
click at [908, 254] on icon at bounding box center [897, 262] width 23 height 23
